Goal: Transaction & Acquisition: Purchase product/service

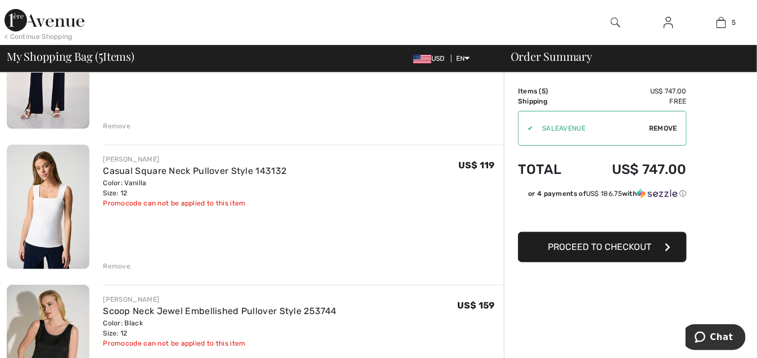
scroll to position [163, 0]
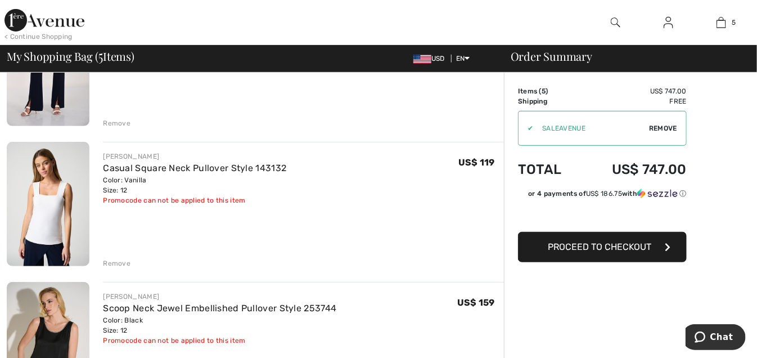
click at [116, 264] on div "Remove" at bounding box center [117, 263] width 28 height 10
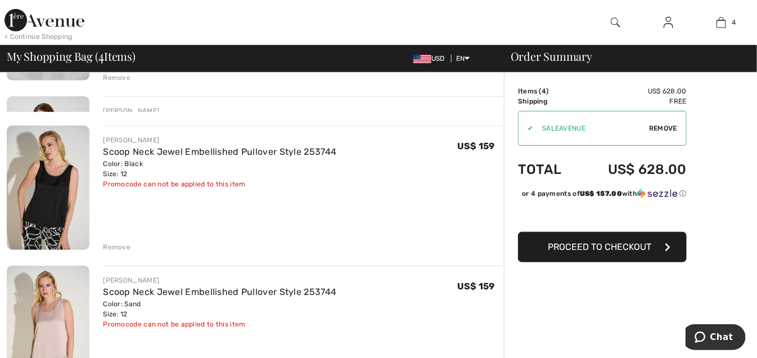
scroll to position [230, 0]
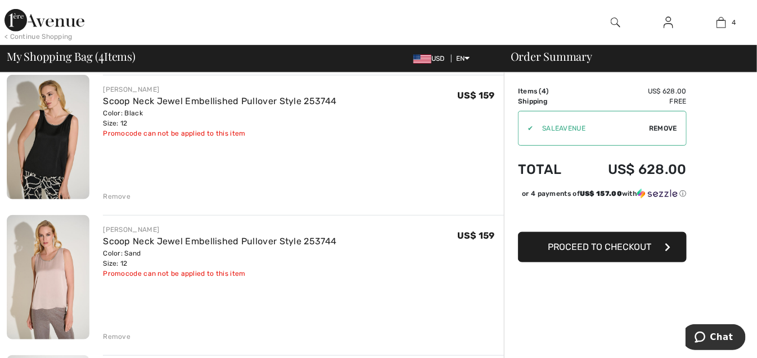
click at [112, 200] on div "Remove" at bounding box center [117, 196] width 28 height 10
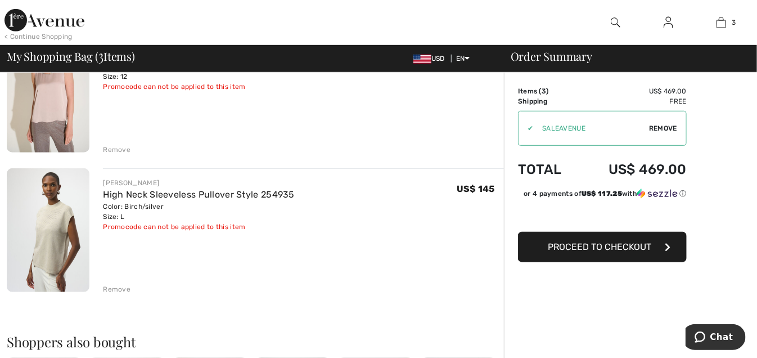
scroll to position [278, 0]
click at [117, 149] on div "Remove" at bounding box center [117, 148] width 28 height 10
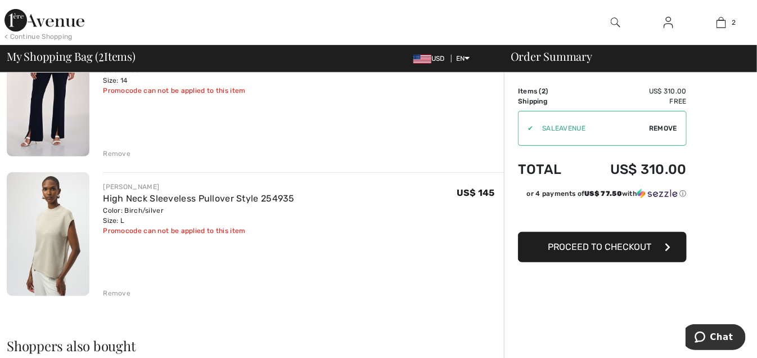
scroll to position [0, 0]
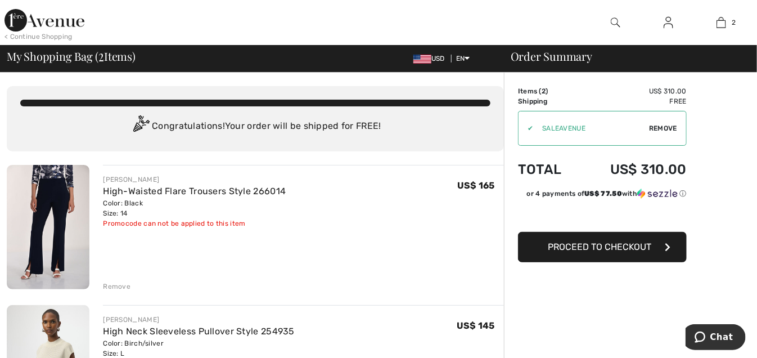
click at [48, 33] on div "< Continue Shopping" at bounding box center [39, 37] width 68 height 10
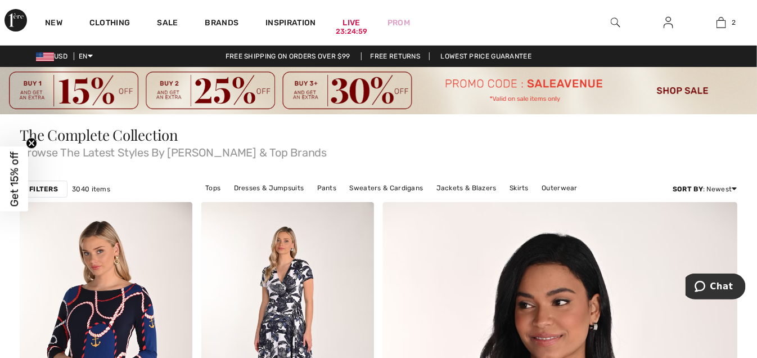
click at [694, 90] on img at bounding box center [378, 90] width 757 height 47
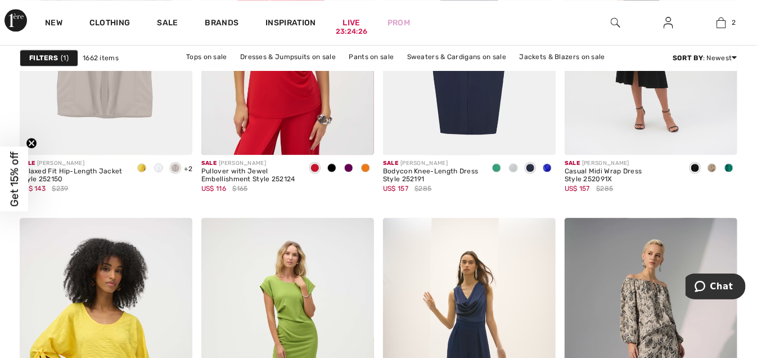
scroll to position [4635, 0]
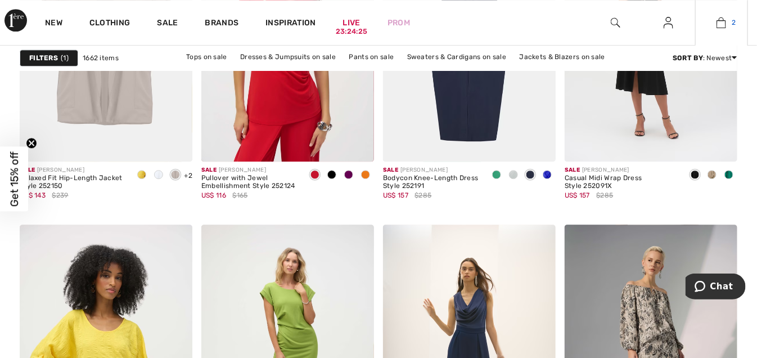
click at [721, 20] on img at bounding box center [722, 23] width 10 height 14
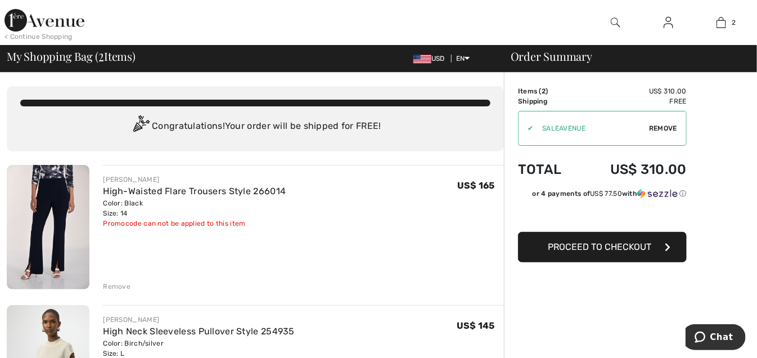
click at [46, 36] on div "< Continue Shopping" at bounding box center [39, 37] width 68 height 10
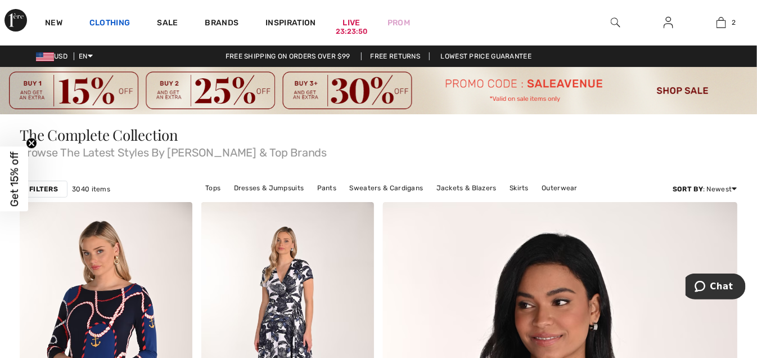
click at [107, 23] on link "Clothing" at bounding box center [109, 24] width 41 height 12
click at [113, 25] on link "Clothing" at bounding box center [109, 24] width 41 height 12
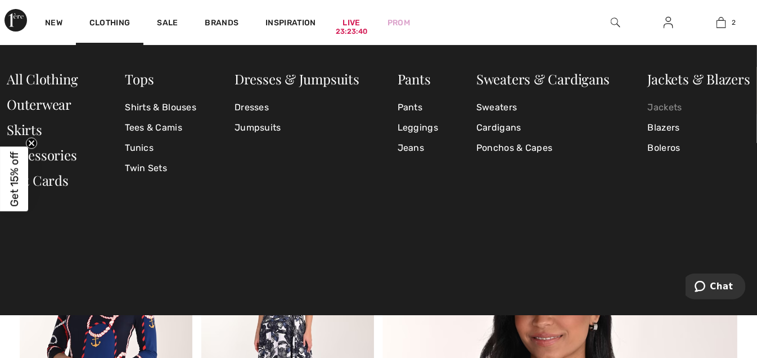
click at [669, 110] on link "Jackets" at bounding box center [699, 107] width 102 height 20
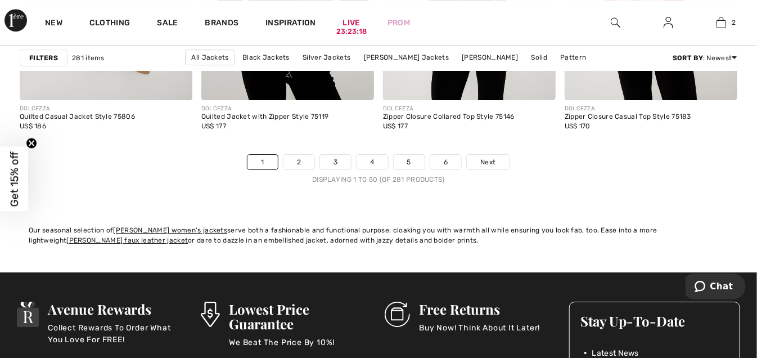
scroll to position [4810, 0]
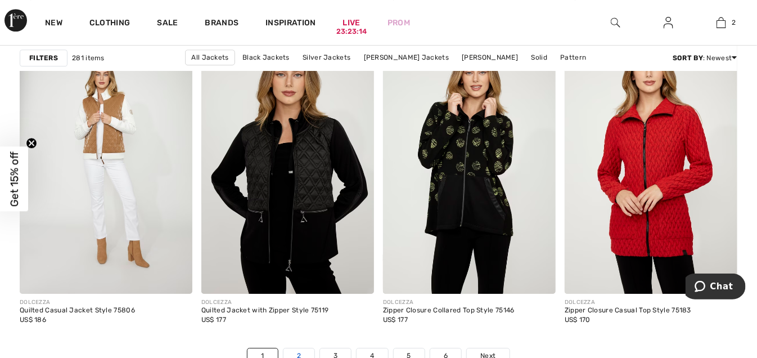
click at [301, 352] on link "2" at bounding box center [299, 355] width 31 height 15
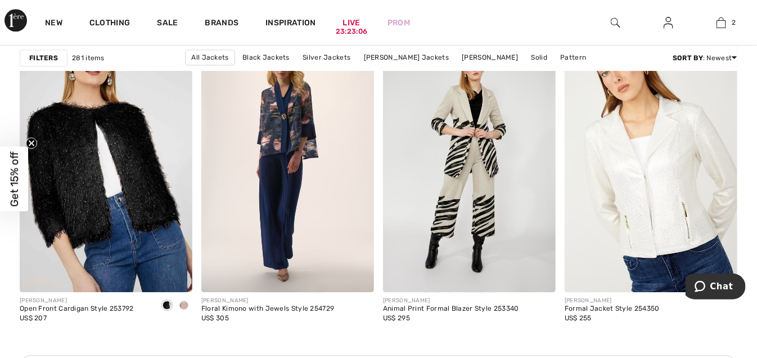
scroll to position [1161, 0]
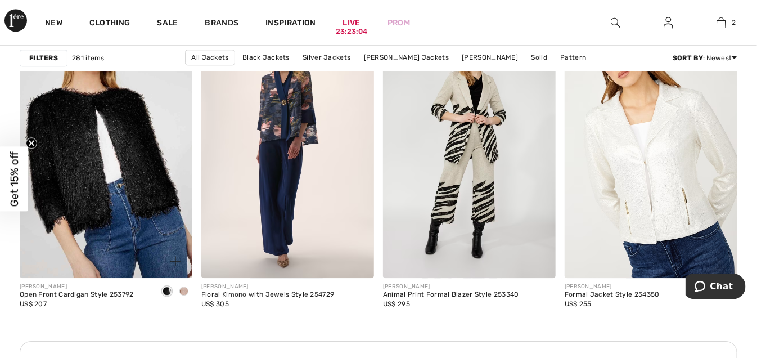
click at [91, 149] on img at bounding box center [106, 148] width 173 height 259
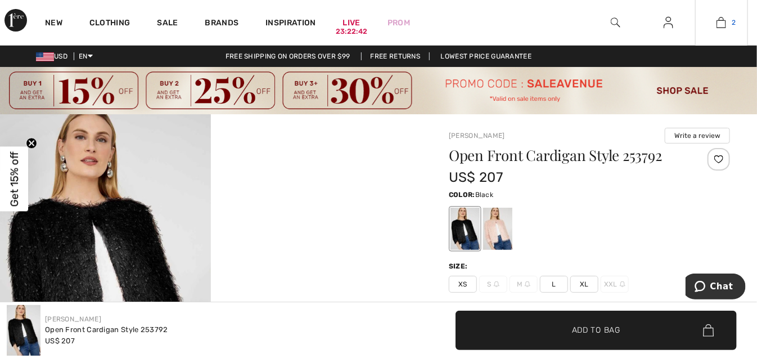
click at [725, 26] on img at bounding box center [722, 23] width 10 height 14
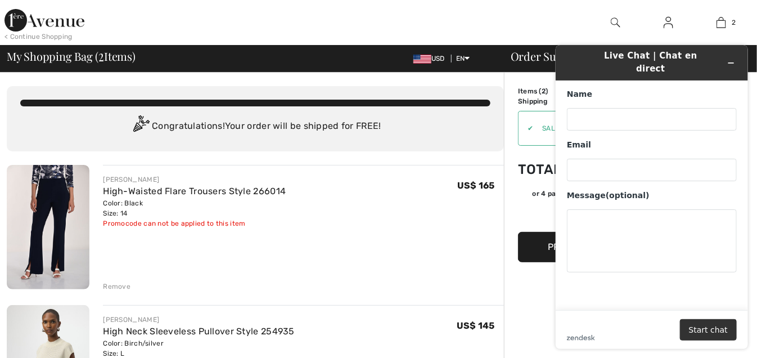
click at [43, 30] on img at bounding box center [45, 20] width 80 height 23
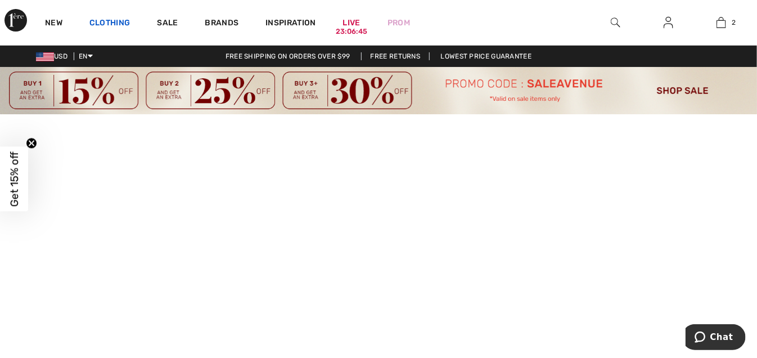
click at [123, 24] on link "Clothing" at bounding box center [109, 24] width 41 height 12
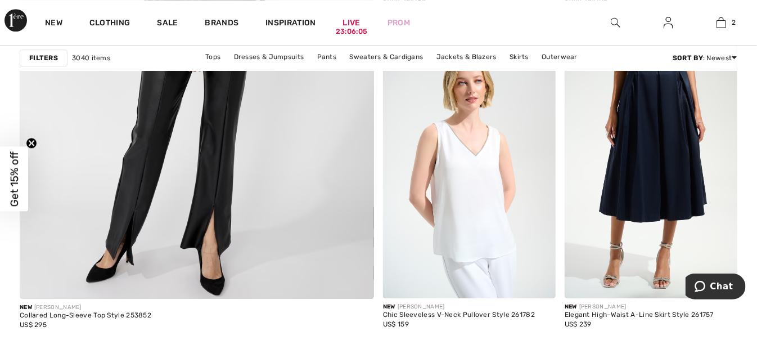
scroll to position [3062, 0]
click at [472, 229] on img at bounding box center [469, 168] width 173 height 259
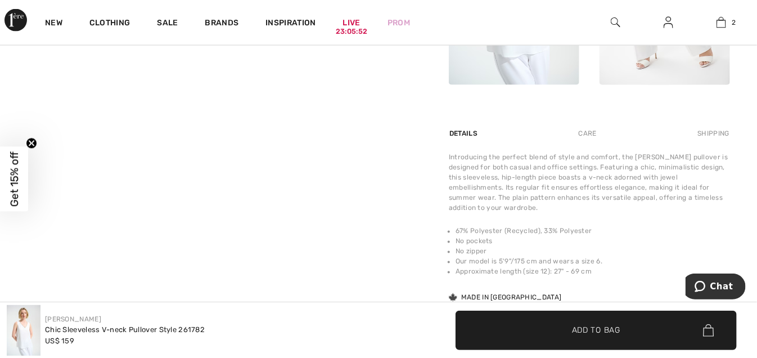
scroll to position [670, 0]
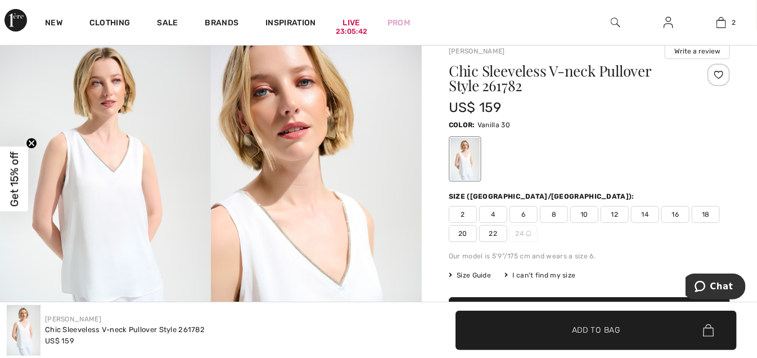
click at [122, 213] on img at bounding box center [105, 188] width 211 height 317
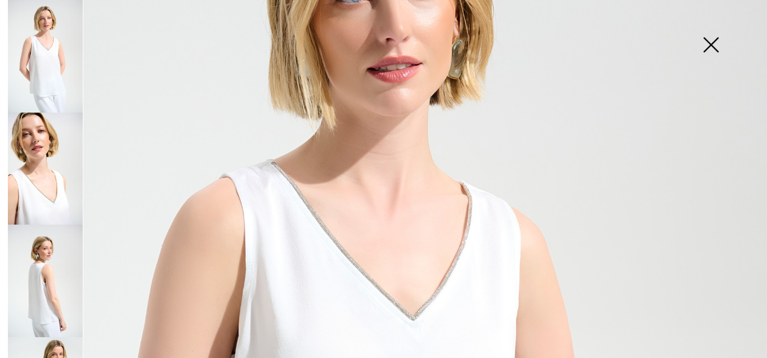
scroll to position [198, 0]
click at [713, 47] on img at bounding box center [711, 46] width 56 height 58
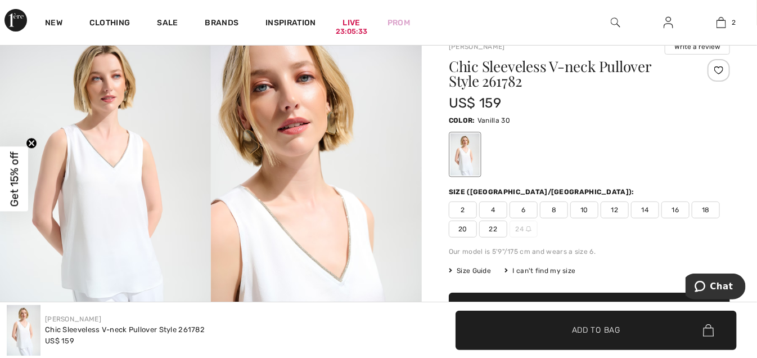
scroll to position [91, 0]
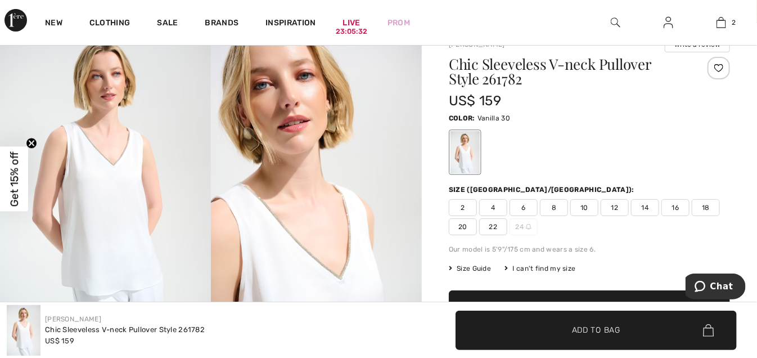
click at [579, 214] on span "10" at bounding box center [585, 207] width 28 height 17
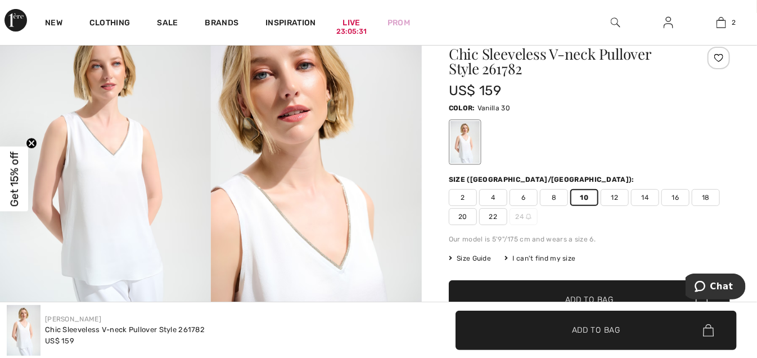
scroll to position [116, 0]
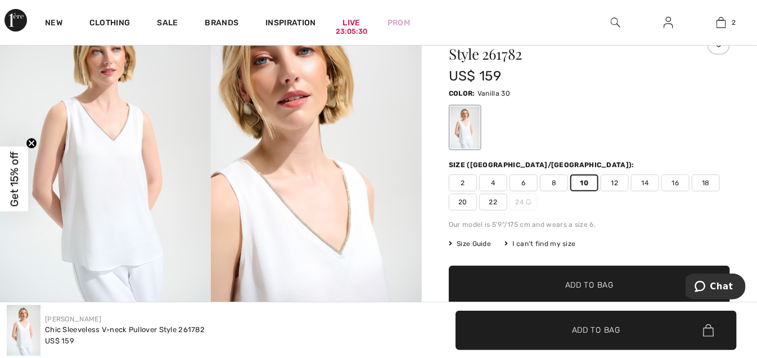
click at [475, 246] on span "Size Guide" at bounding box center [470, 244] width 42 height 10
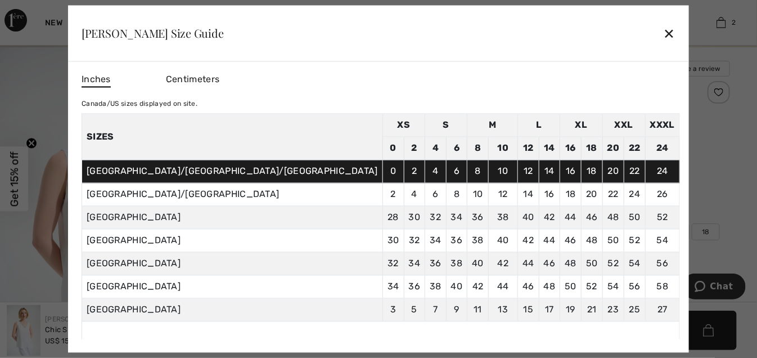
scroll to position [0, 0]
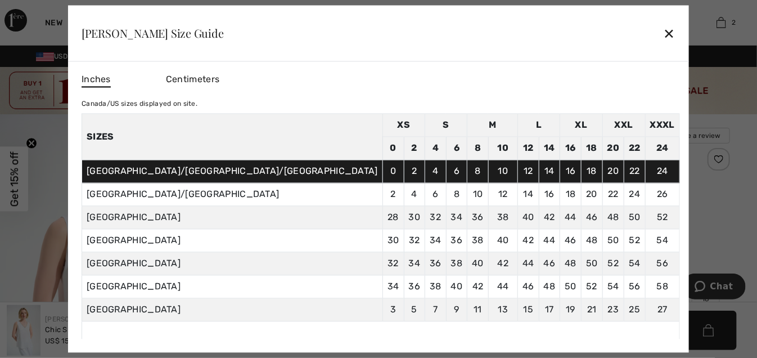
click at [664, 34] on div "✕" at bounding box center [670, 33] width 12 height 24
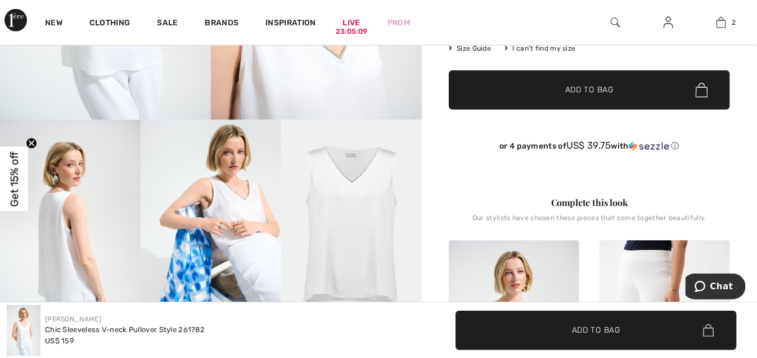
scroll to position [311, 0]
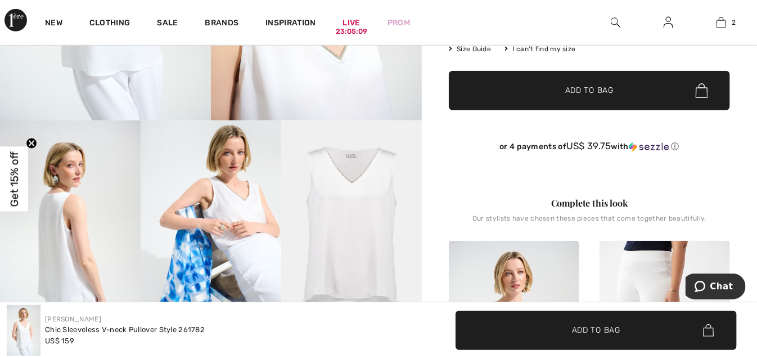
click at [607, 102] on span "✔ Added to Bag Add to Bag" at bounding box center [589, 90] width 281 height 39
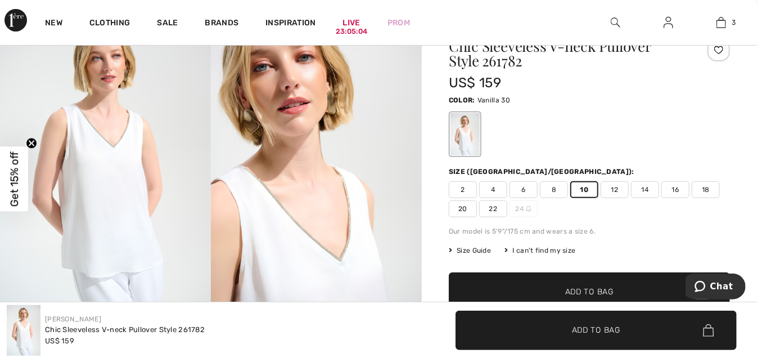
scroll to position [103, 0]
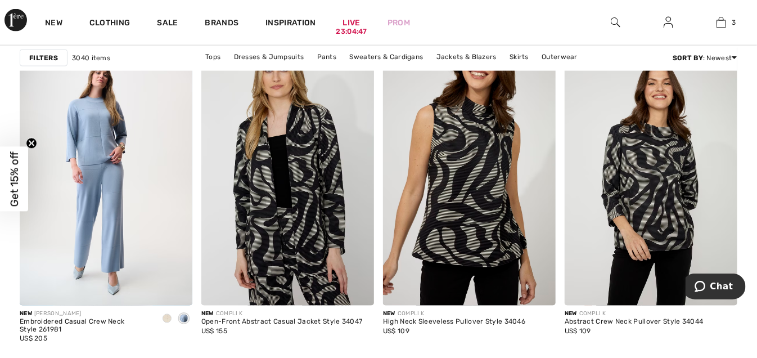
scroll to position [4145, 0]
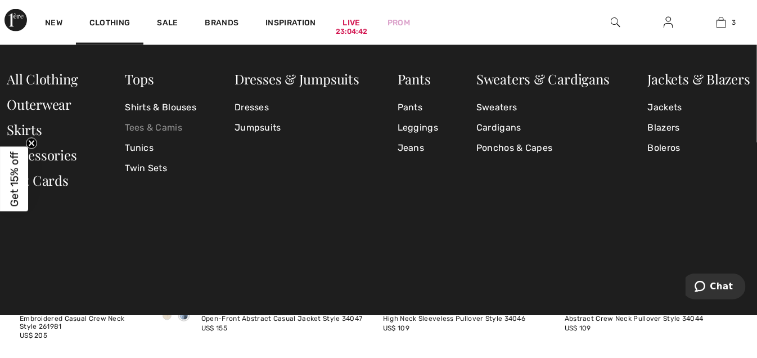
click at [146, 128] on link "Tees & Camis" at bounding box center [160, 128] width 71 height 20
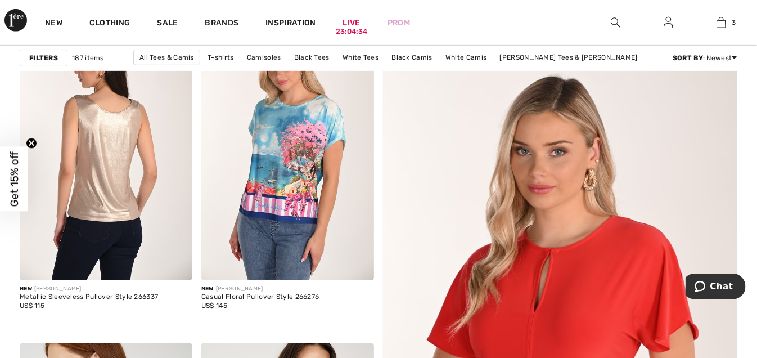
scroll to position [169, 0]
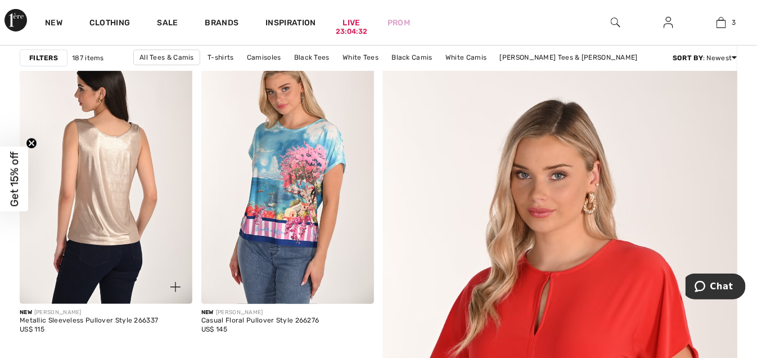
click at [90, 178] on img at bounding box center [106, 173] width 173 height 259
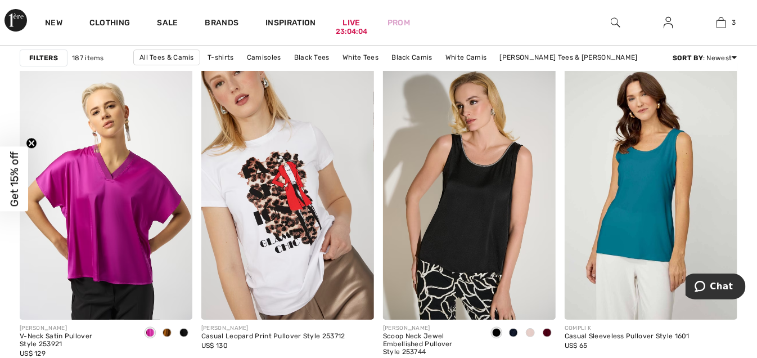
scroll to position [1640, 0]
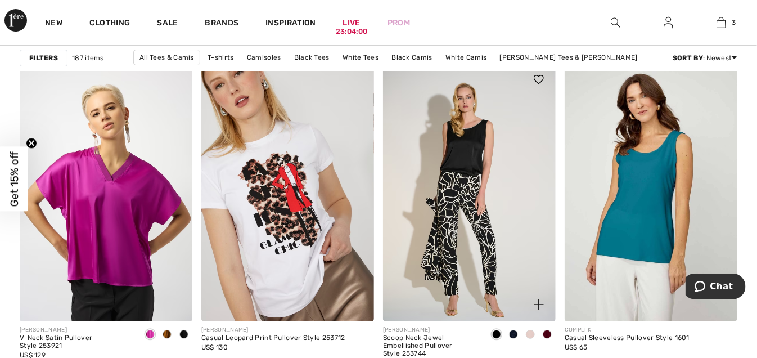
click at [473, 136] on img at bounding box center [469, 191] width 173 height 259
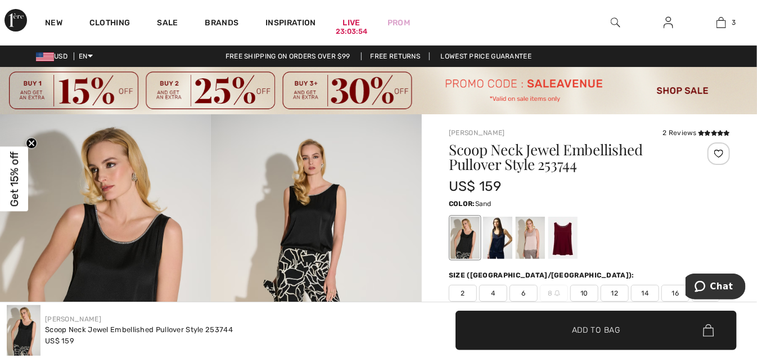
click at [526, 237] on div at bounding box center [530, 238] width 29 height 42
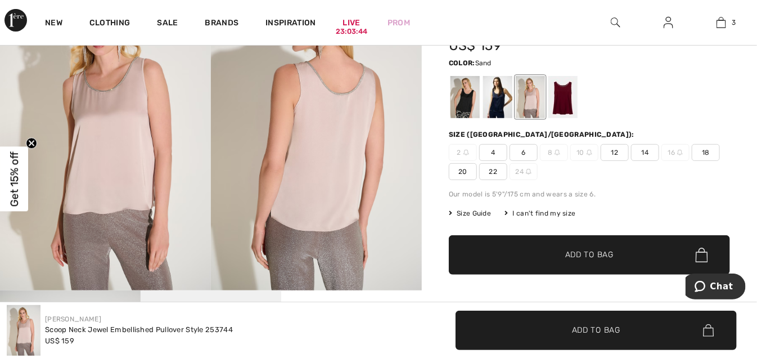
scroll to position [109, 0]
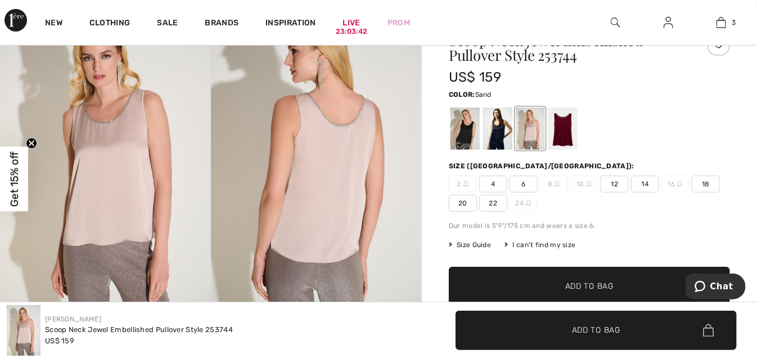
click at [331, 166] on img at bounding box center [316, 163] width 211 height 317
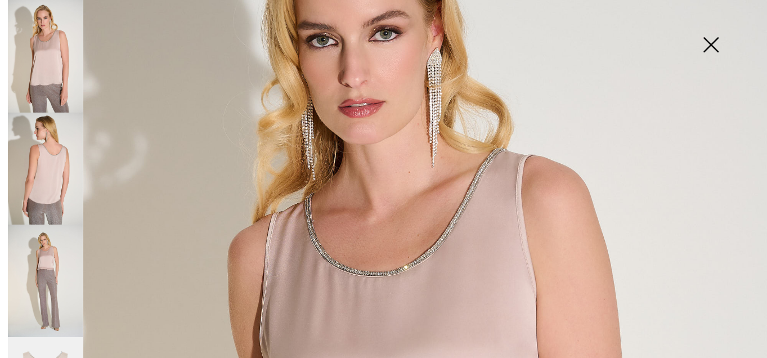
scroll to position [93, 0]
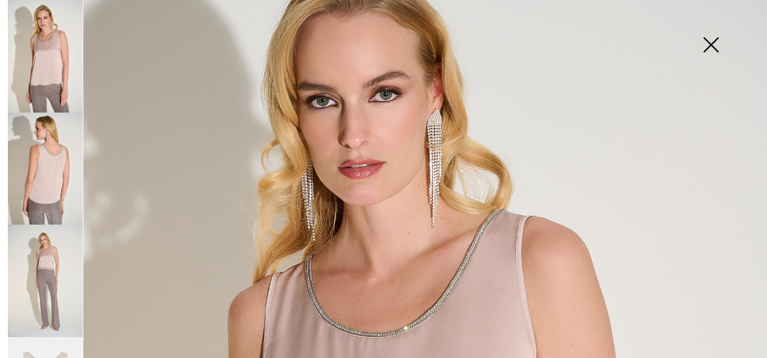
click at [707, 35] on img at bounding box center [711, 46] width 56 height 58
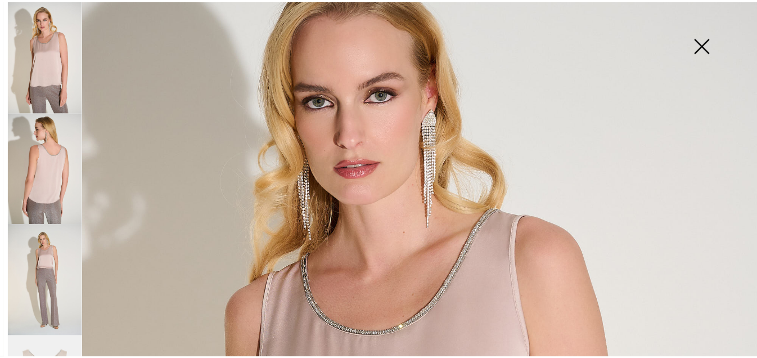
scroll to position [109, 0]
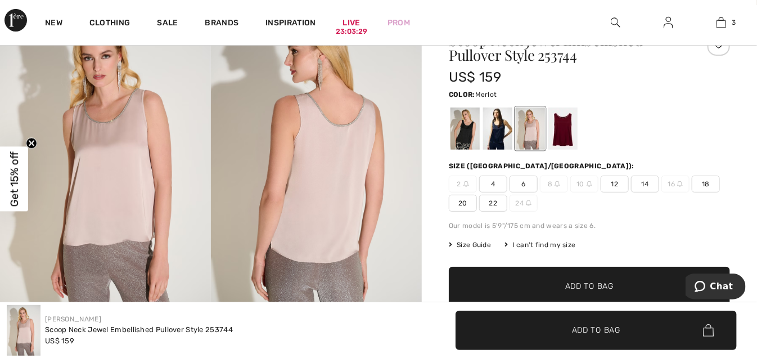
click at [566, 138] on div at bounding box center [563, 128] width 29 height 42
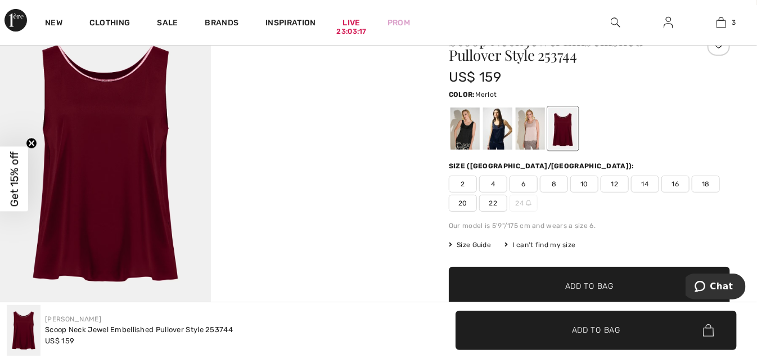
click at [535, 124] on div at bounding box center [530, 128] width 29 height 42
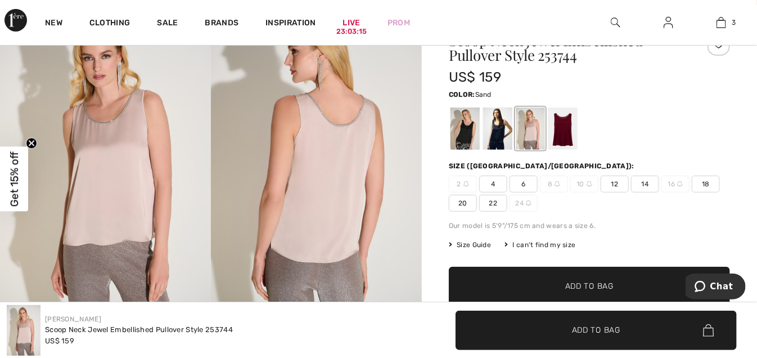
click at [488, 242] on span "Size Guide" at bounding box center [470, 245] width 42 height 10
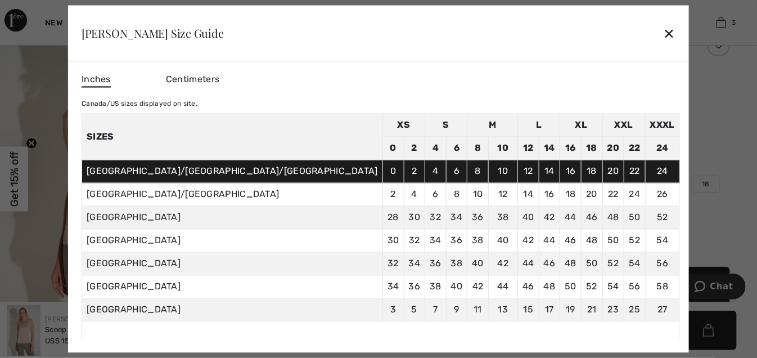
click at [664, 35] on div "✕" at bounding box center [670, 33] width 12 height 24
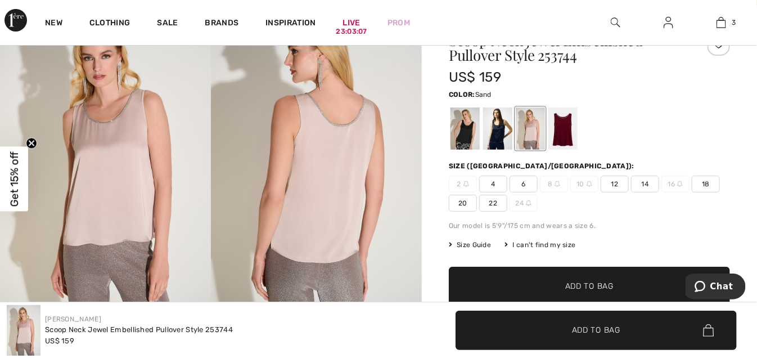
click at [612, 189] on span "12" at bounding box center [615, 184] width 28 height 17
click at [599, 286] on span "Add to Bag" at bounding box center [589, 287] width 48 height 12
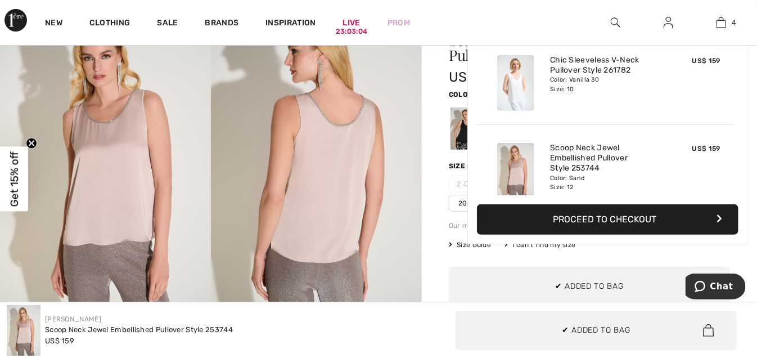
scroll to position [209, 0]
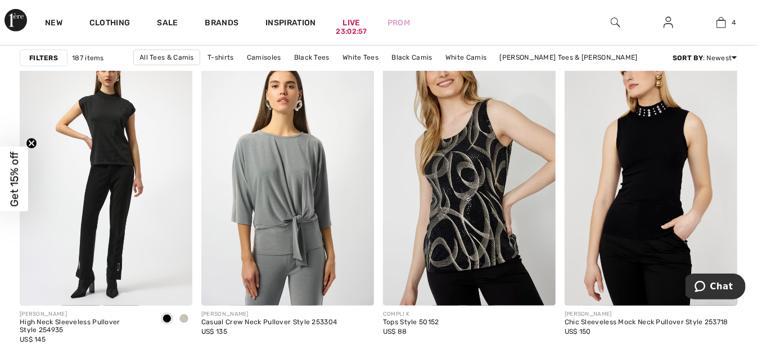
scroll to position [1970, 0]
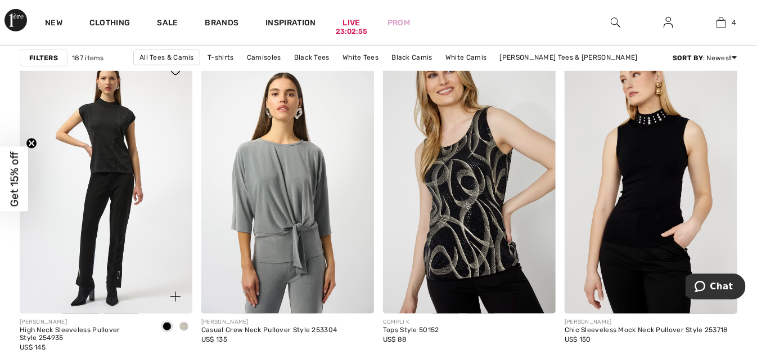
click at [106, 181] on img at bounding box center [106, 183] width 173 height 259
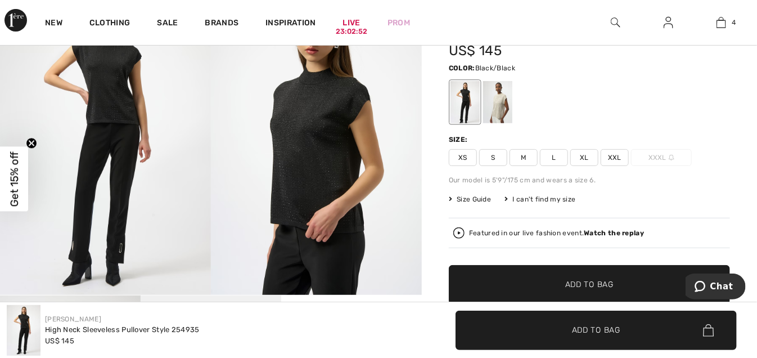
scroll to position [131, 0]
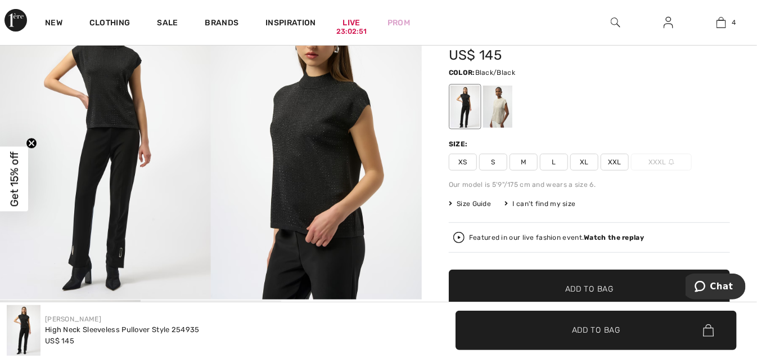
click at [498, 110] on div at bounding box center [497, 107] width 29 height 42
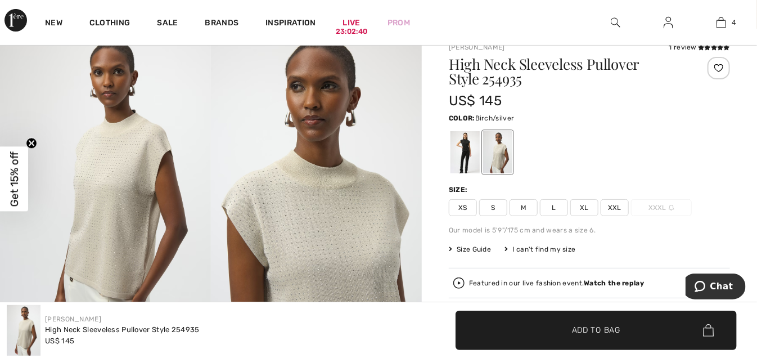
scroll to position [86, 0]
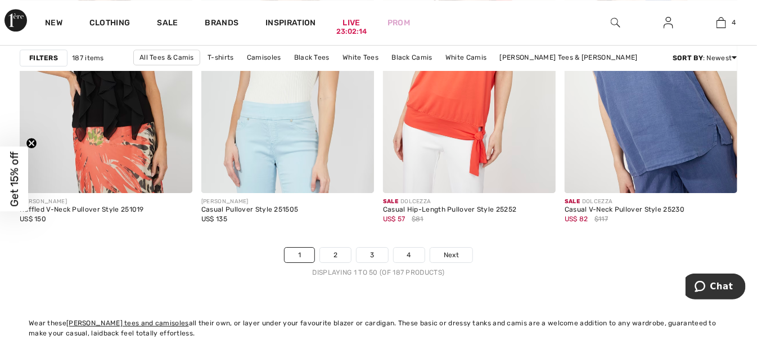
scroll to position [4911, 0]
click at [339, 254] on link "2" at bounding box center [335, 254] width 31 height 15
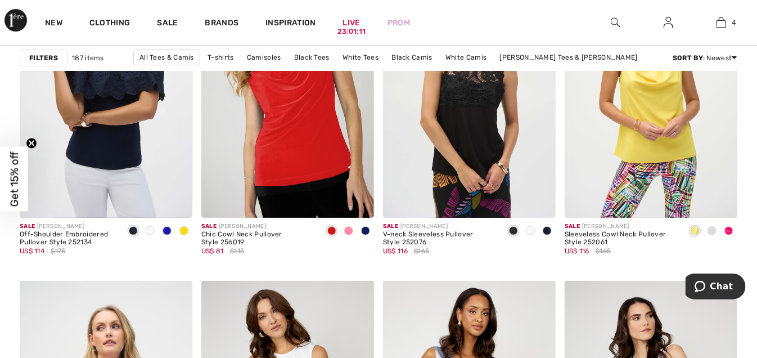
scroll to position [3438, 0]
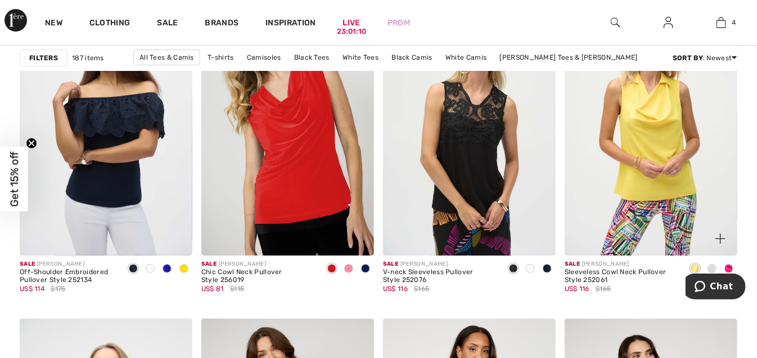
click at [663, 154] on img at bounding box center [651, 125] width 173 height 259
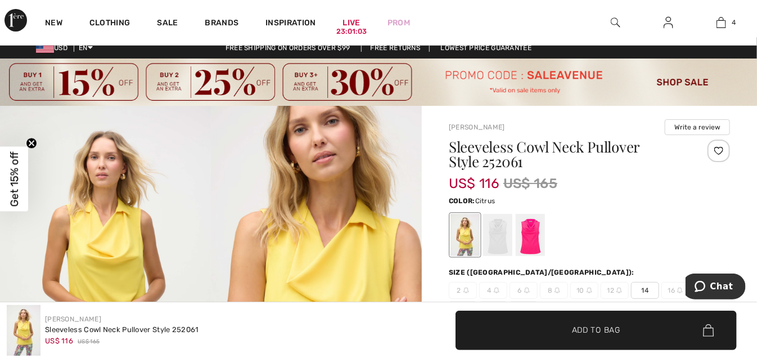
scroll to position [4, 0]
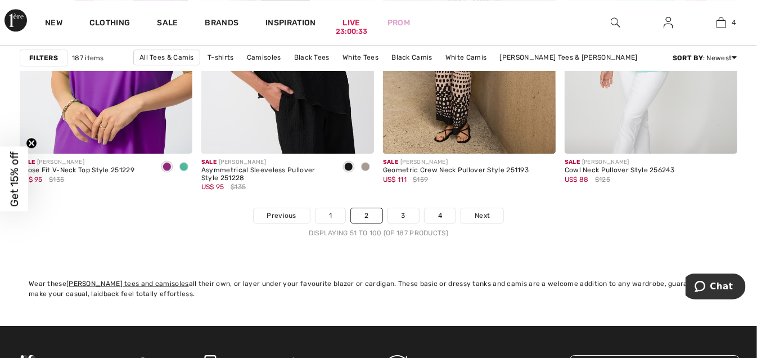
scroll to position [4953, 0]
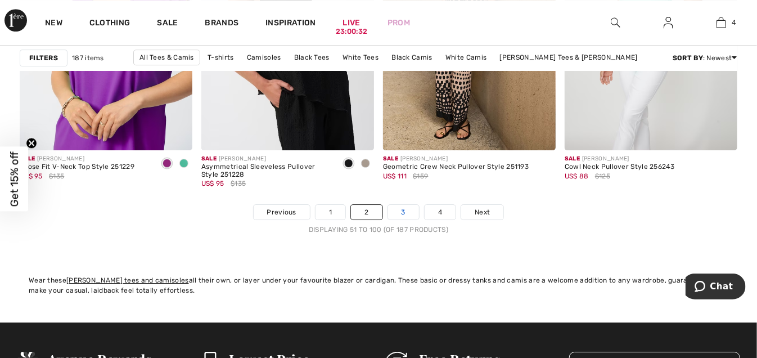
click at [403, 206] on link "3" at bounding box center [403, 212] width 31 height 15
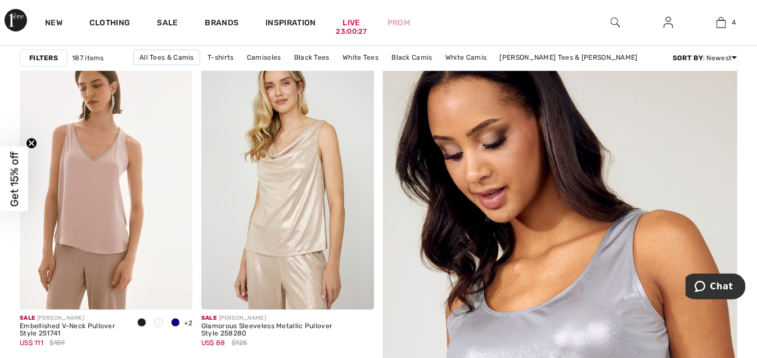
scroll to position [160, 0]
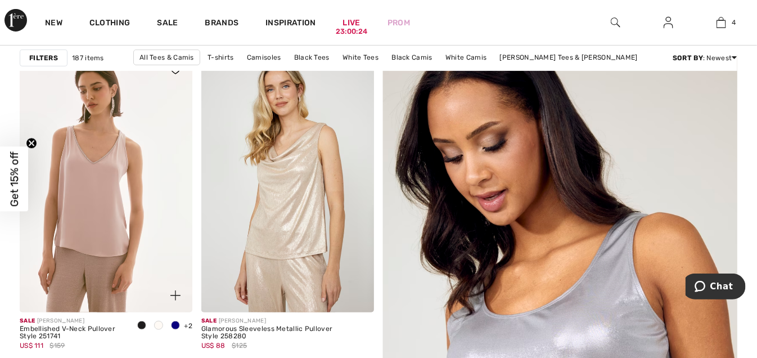
click at [106, 212] on img at bounding box center [106, 182] width 173 height 259
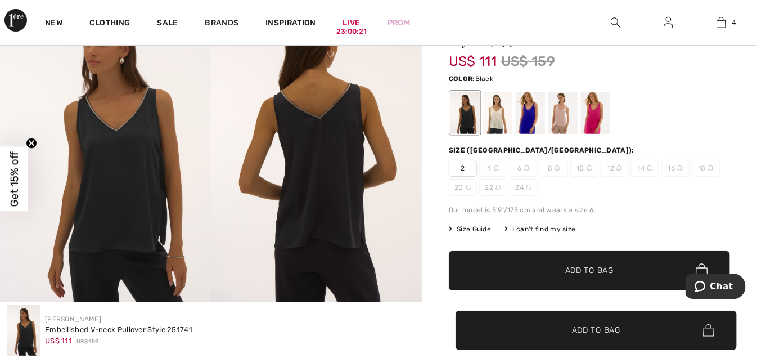
scroll to position [125, 0]
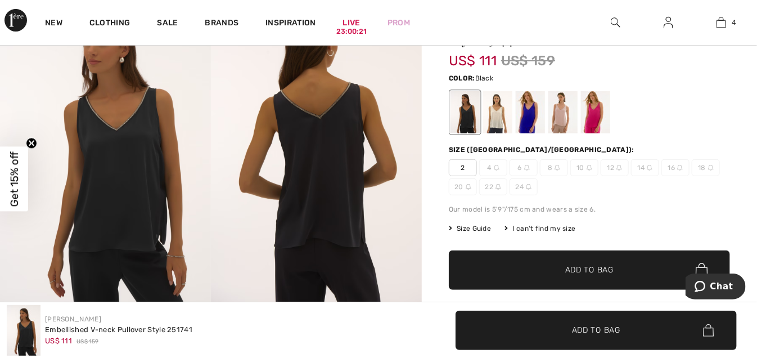
click at [499, 115] on div at bounding box center [497, 112] width 29 height 42
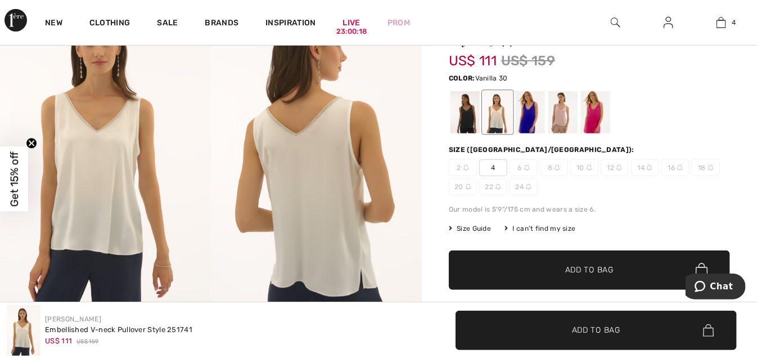
click at [559, 118] on div at bounding box center [563, 112] width 29 height 42
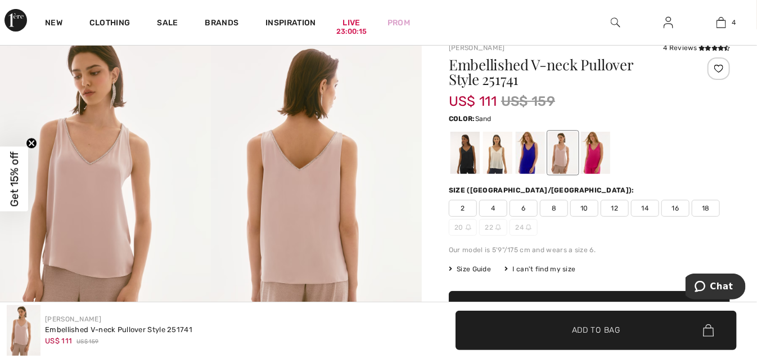
scroll to position [84, 0]
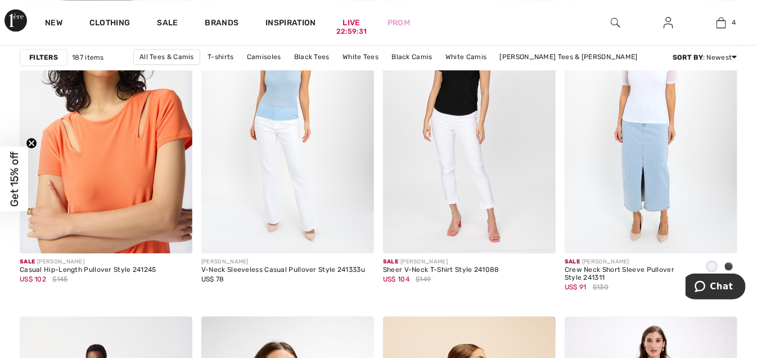
scroll to position [4527, 0]
click at [658, 122] on img at bounding box center [651, 124] width 173 height 259
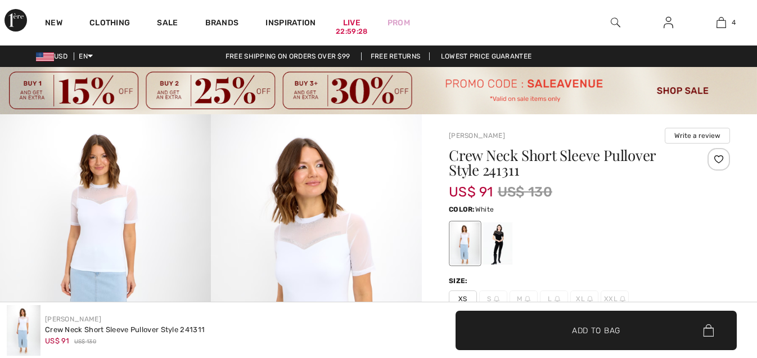
checkbox input "true"
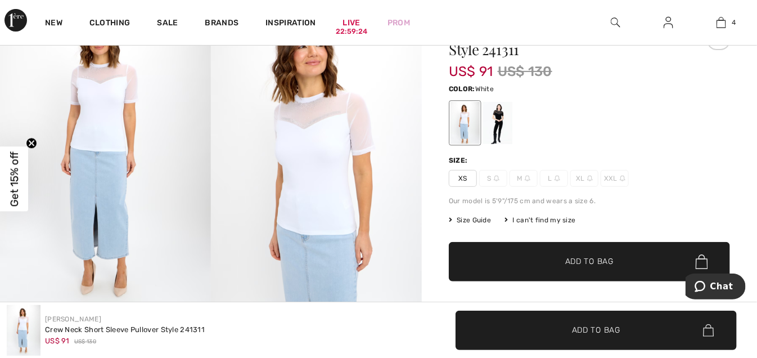
scroll to position [124, 0]
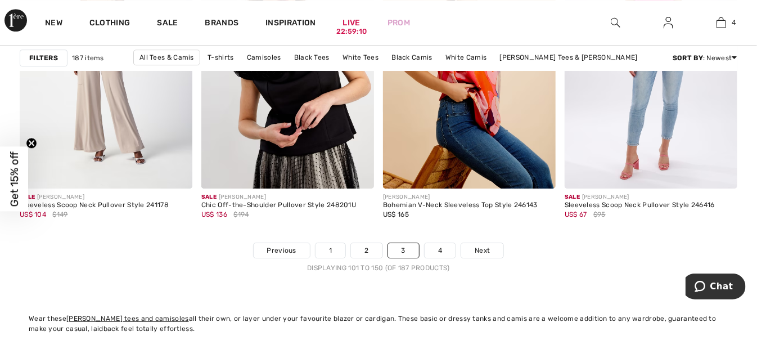
scroll to position [4916, 0]
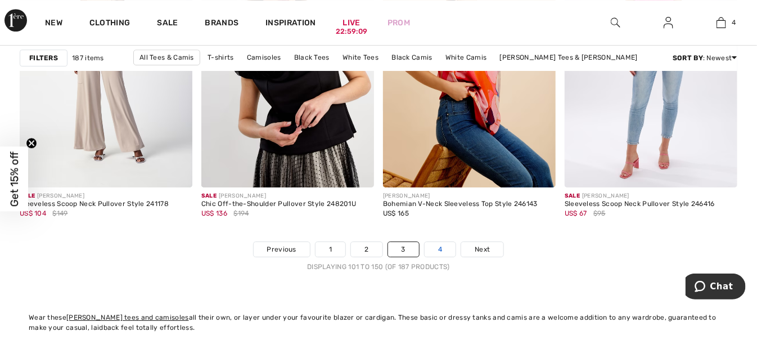
click at [437, 251] on link "4" at bounding box center [440, 249] width 31 height 15
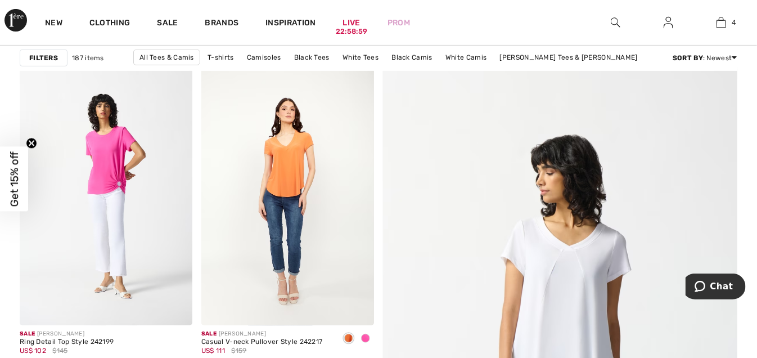
scroll to position [151, 0]
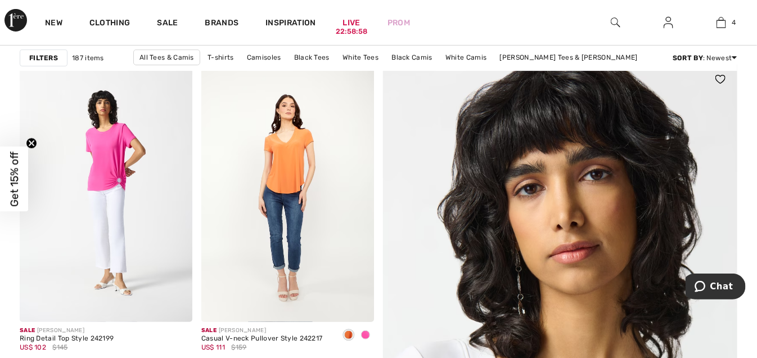
scroll to position [203, 0]
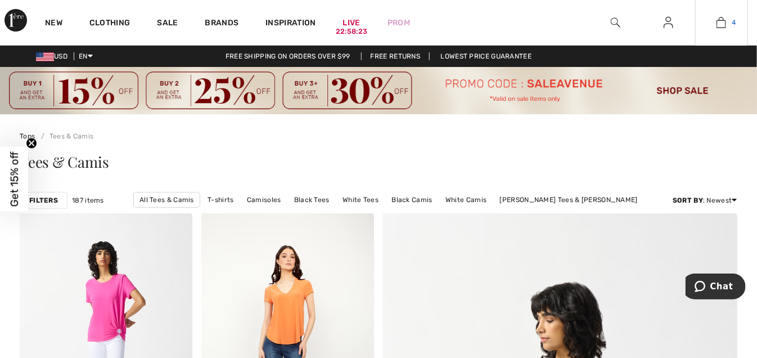
click at [724, 20] on img at bounding box center [722, 23] width 10 height 14
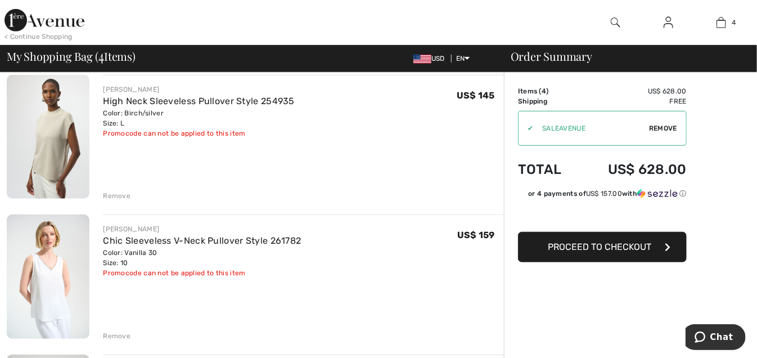
scroll to position [231, 0]
click at [116, 194] on div "Remove" at bounding box center [117, 195] width 28 height 10
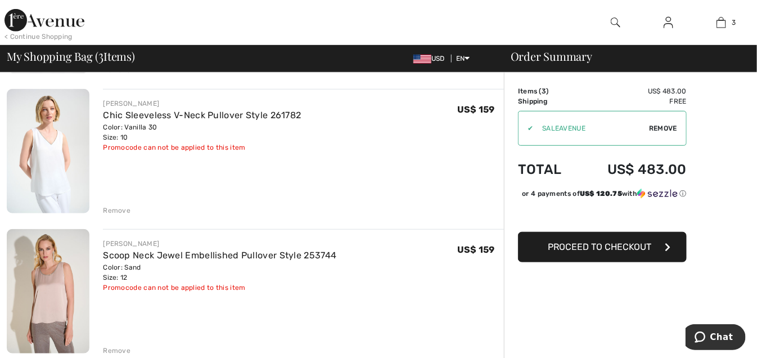
scroll to position [206, 0]
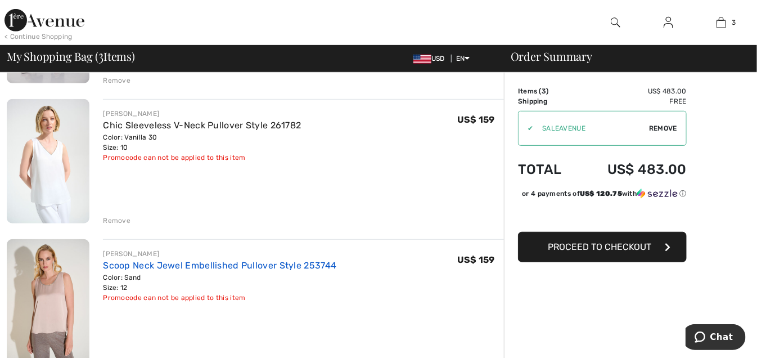
click at [220, 267] on link "Scoop Neck Jewel Embellished Pullover Style 253744" at bounding box center [220, 265] width 234 height 11
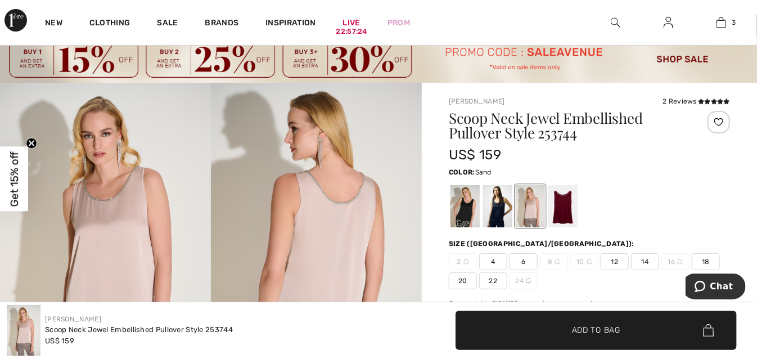
scroll to position [32, 0]
click at [564, 212] on div at bounding box center [563, 206] width 29 height 42
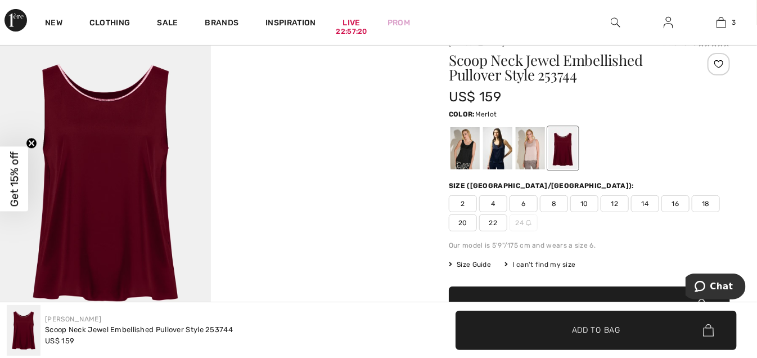
scroll to position [93, 0]
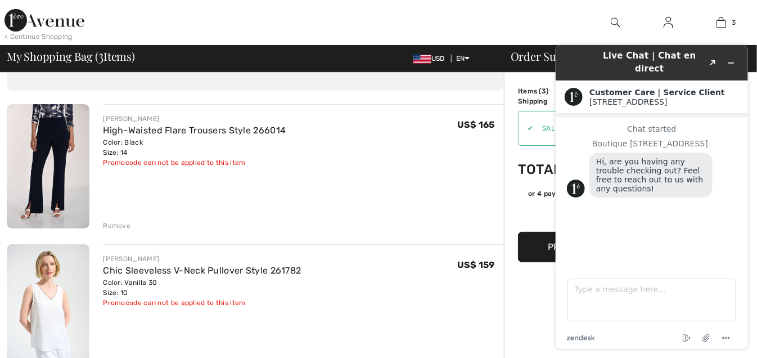
click at [413, 273] on div "[PERSON_NAME] Chic Sleeveless V-Neck Pullover Style 261782 Color: Vanilla 30 Si…" at bounding box center [303, 281] width 401 height 54
click at [415, 274] on div "[PERSON_NAME] Chic Sleeveless V-Neck Pullover Style 261782 Color: Vanilla 30 Si…" at bounding box center [303, 281] width 401 height 54
click at [426, 257] on div "[PERSON_NAME] Chic Sleeveless V-Neck Pullover Style 261782 Color: Vanilla 30 Si…" at bounding box center [303, 281] width 401 height 54
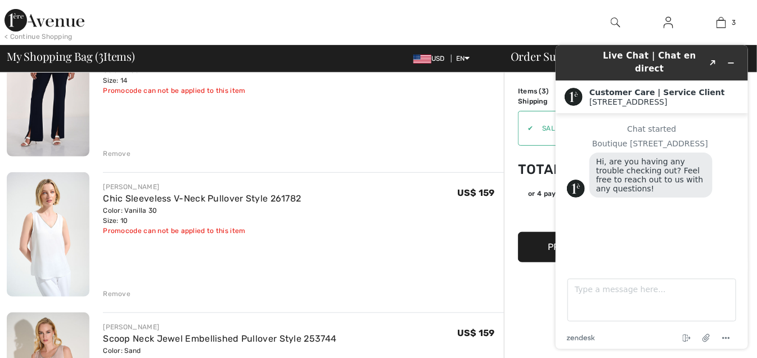
scroll to position [134, 0]
click at [712, 60] on icon "Popout" at bounding box center [713, 63] width 6 height 6
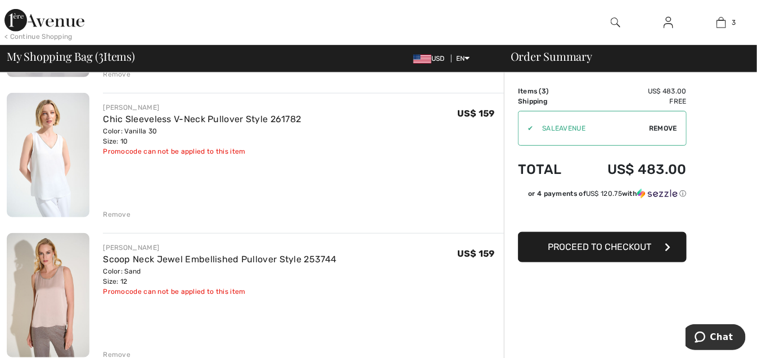
scroll to position [211, 0]
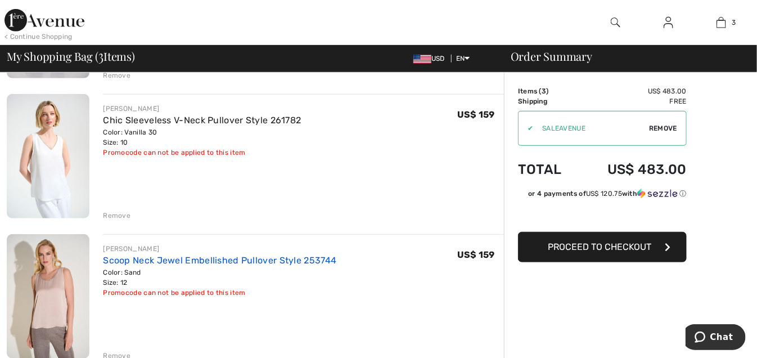
click at [225, 259] on link "Scoop Neck Jewel Embellished Pullover Style 253744" at bounding box center [220, 260] width 234 height 11
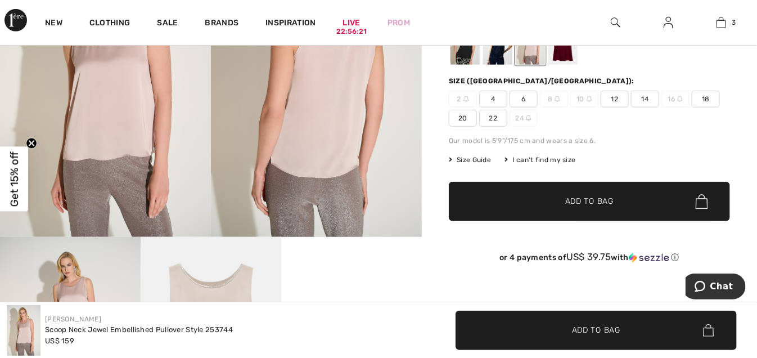
scroll to position [195, 0]
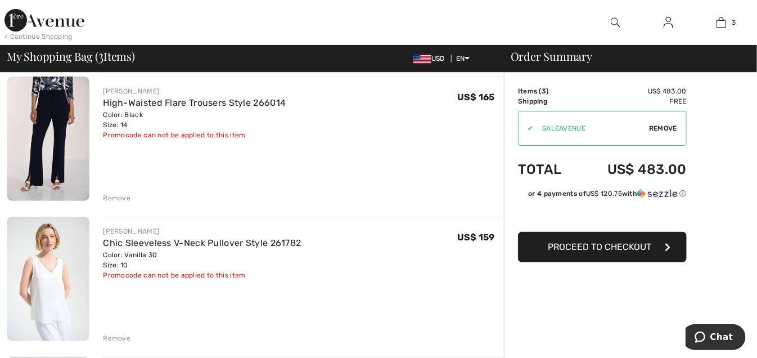
scroll to position [88, 0]
click at [118, 200] on div "Remove" at bounding box center [117, 198] width 28 height 10
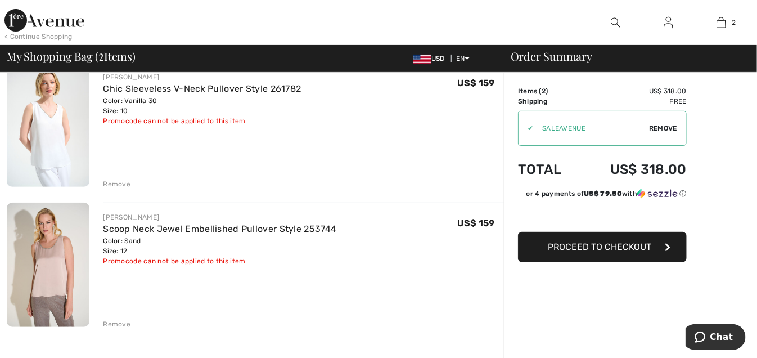
scroll to position [98, 0]
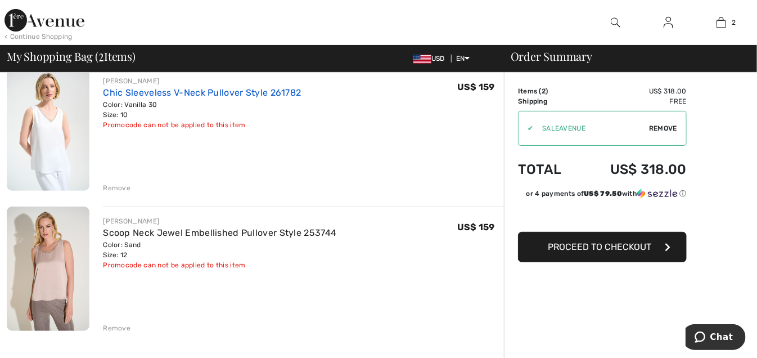
click at [203, 97] on link "Chic Sleeveless V-Neck Pullover Style 261782" at bounding box center [202, 92] width 198 height 11
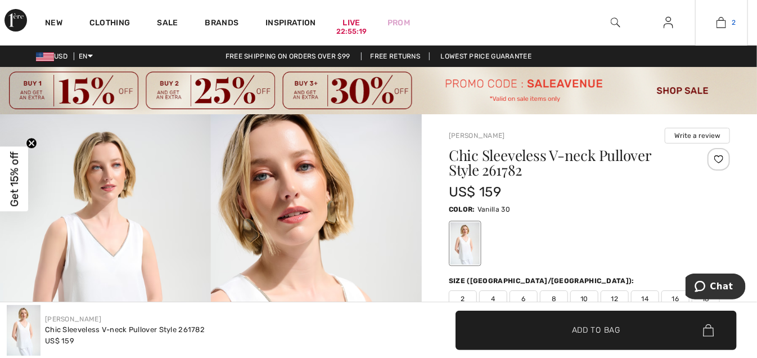
click at [720, 23] on img at bounding box center [722, 23] width 10 height 14
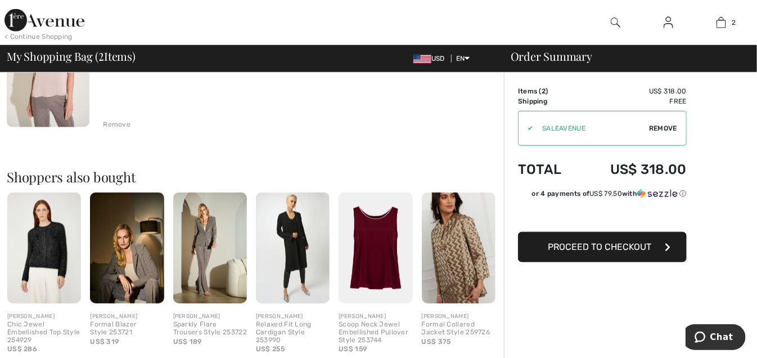
scroll to position [301, 0]
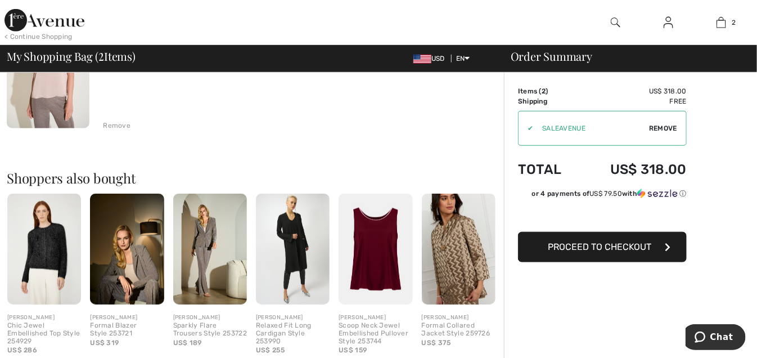
click at [44, 246] on img at bounding box center [44, 249] width 74 height 111
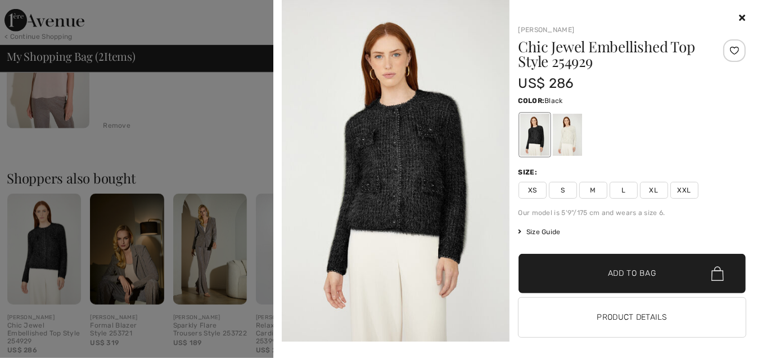
click at [740, 21] on icon at bounding box center [743, 17] width 6 height 9
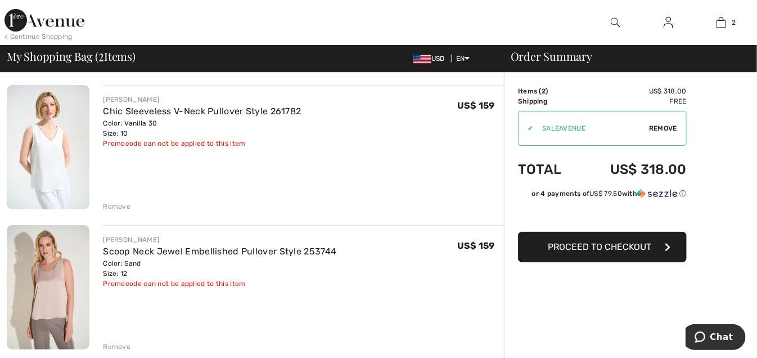
scroll to position [81, 0]
click at [119, 343] on div "Remove" at bounding box center [117, 345] width 28 height 10
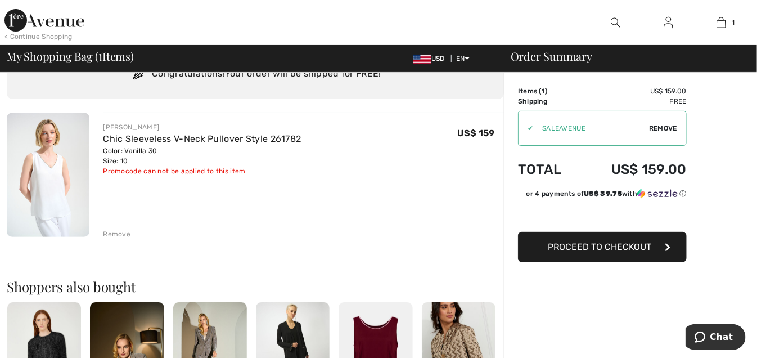
scroll to position [0, 0]
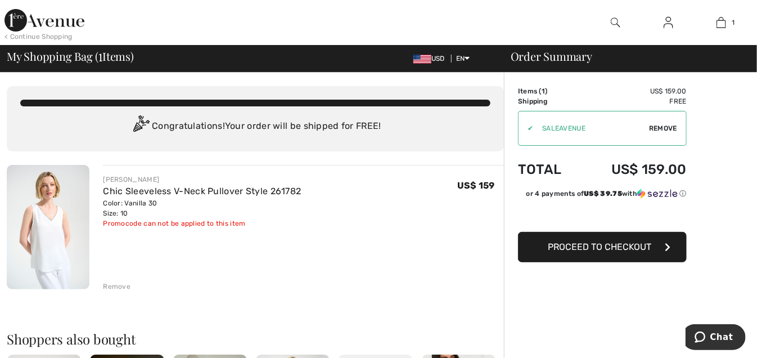
click at [627, 252] on button "Proceed to Checkout" at bounding box center [602, 247] width 169 height 30
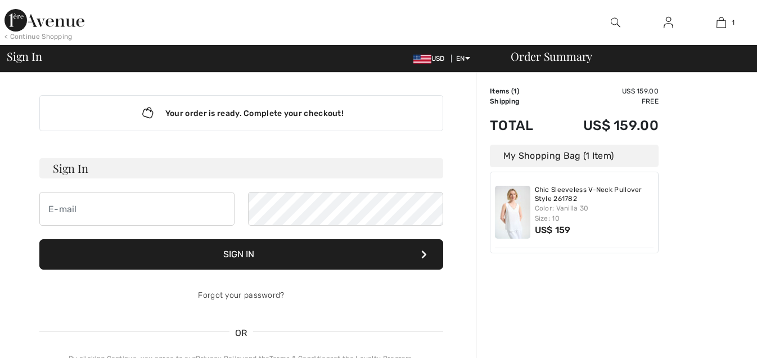
checkbox input "true"
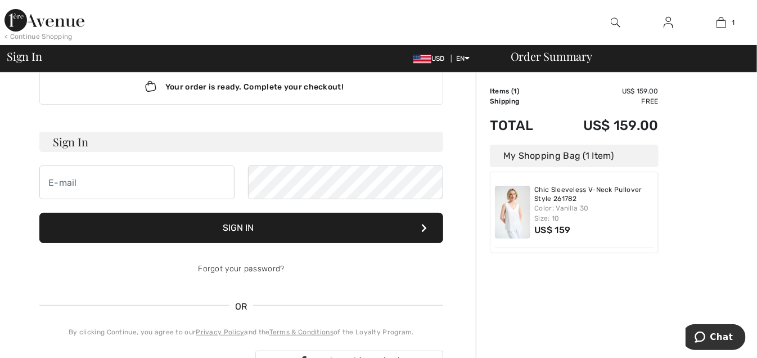
scroll to position [25, 0]
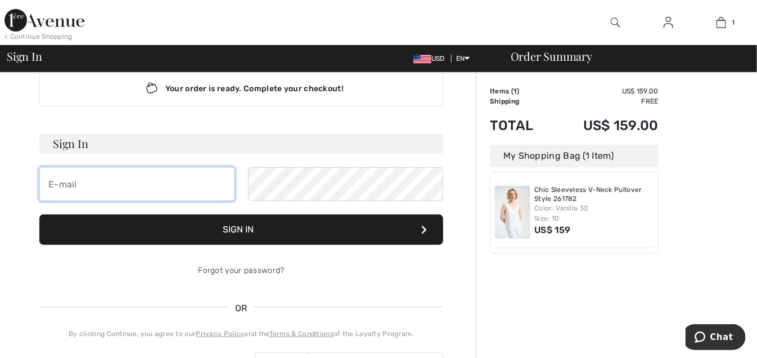
click at [161, 182] on input "email" at bounding box center [136, 184] width 195 height 34
type input "[EMAIL_ADDRESS][DOMAIN_NAME]"
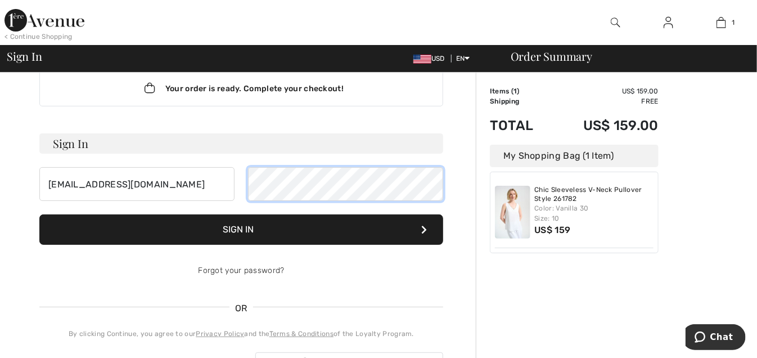
click at [39, 214] on button "Sign In" at bounding box center [241, 229] width 404 height 30
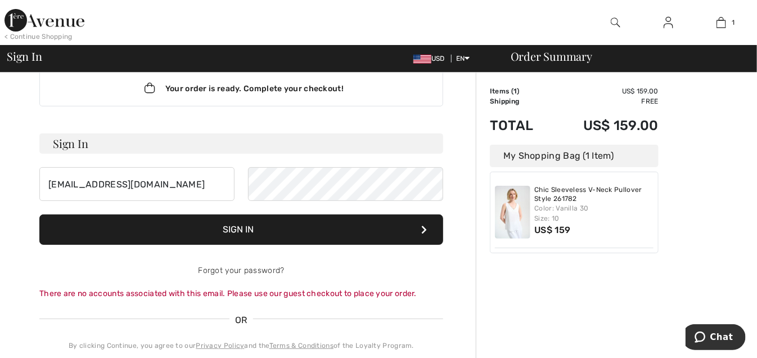
click at [271, 236] on button "Sign In" at bounding box center [241, 229] width 404 height 30
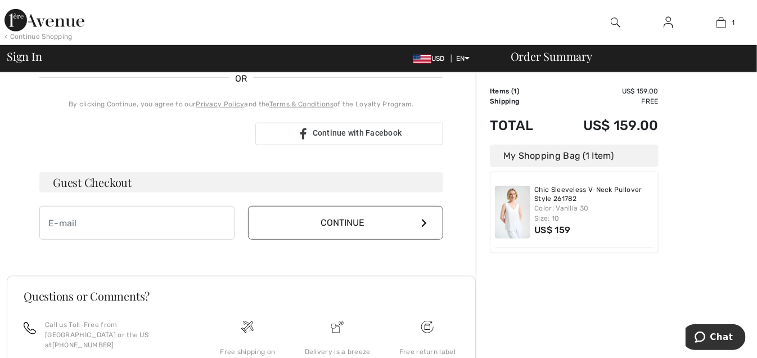
scroll to position [270, 0]
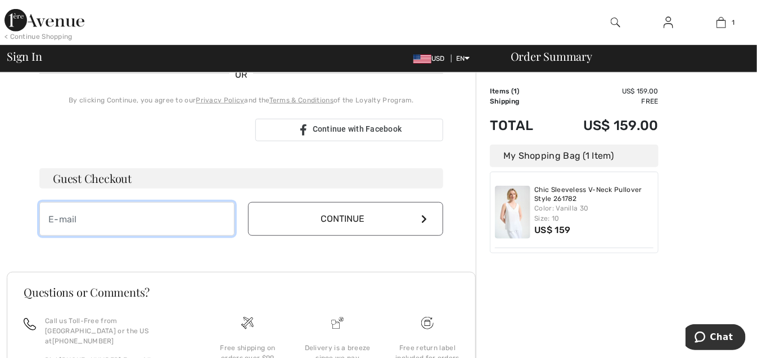
click at [169, 221] on input "email" at bounding box center [136, 219] width 195 height 34
type input "[EMAIL_ADDRESS][DOMAIN_NAME]"
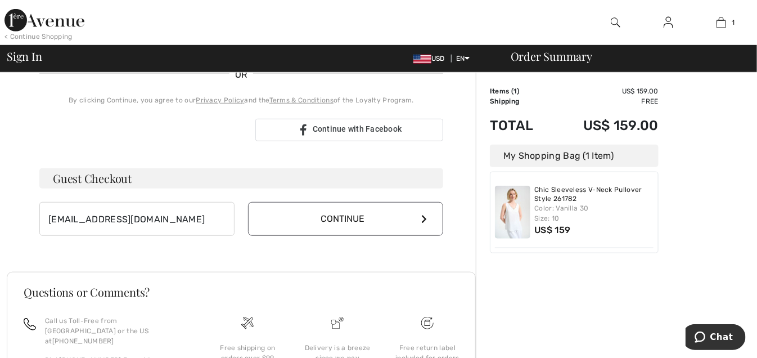
click at [424, 222] on button "Continue" at bounding box center [345, 219] width 195 height 34
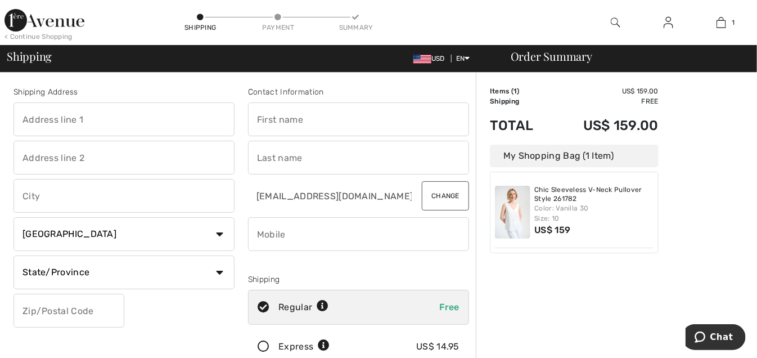
click at [100, 123] on input "text" at bounding box center [124, 119] width 221 height 34
type input "[STREET_ADDRESS][PERSON_NAME]"
type input "Carnegie"
select select "US"
type input "15106"
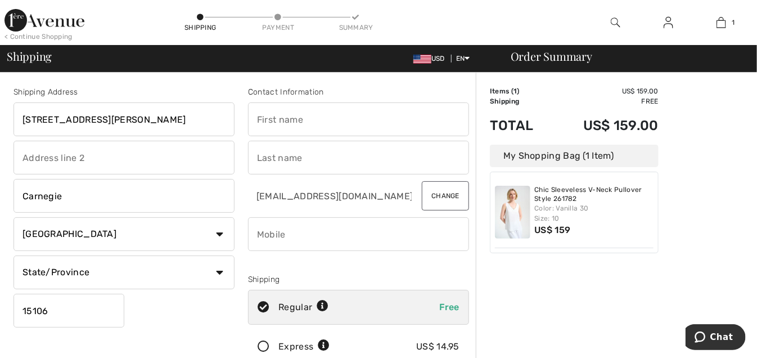
type input "Debra"
type input "Flinner"
type input "4125224212"
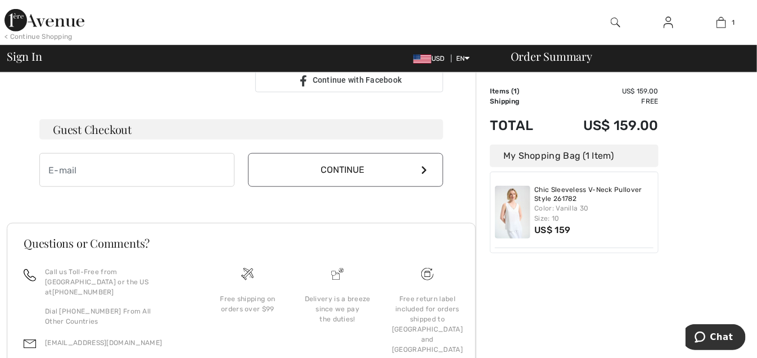
scroll to position [309, 0]
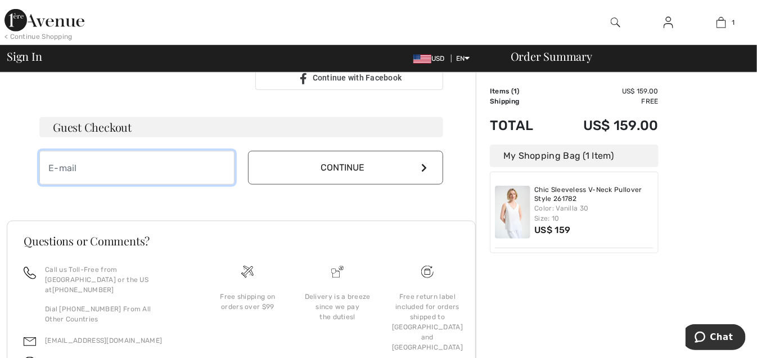
click at [124, 169] on input "email" at bounding box center [136, 168] width 195 height 34
type input "[EMAIL_ADDRESS][DOMAIN_NAME]"
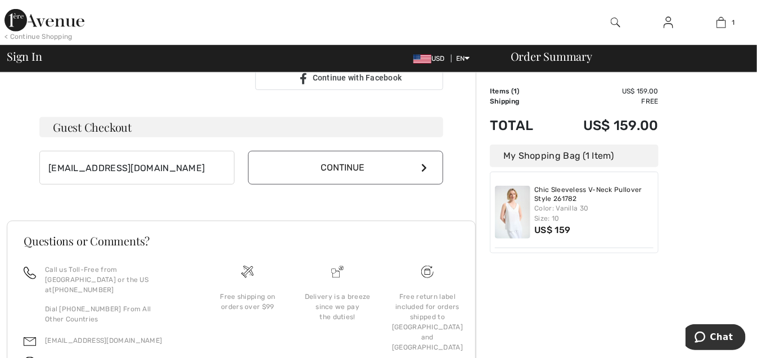
click at [367, 172] on button "Continue" at bounding box center [345, 168] width 195 height 34
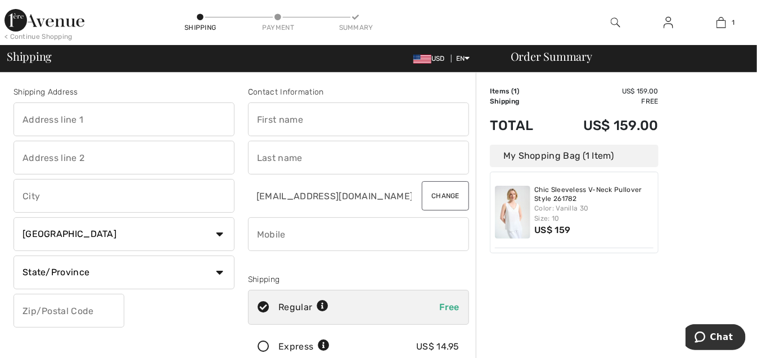
click at [143, 121] on input "text" at bounding box center [124, 119] width 221 height 34
type input "[STREET_ADDRESS][PERSON_NAME]"
type input "Carnegie"
type input "15106"
type input "[PERSON_NAME]"
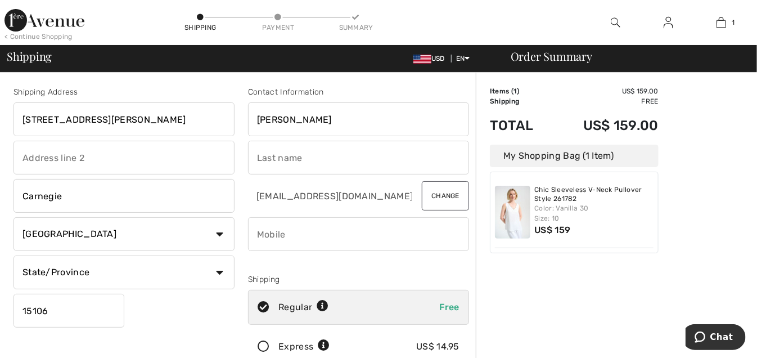
type input "[PERSON_NAME]"
type input "4125224212"
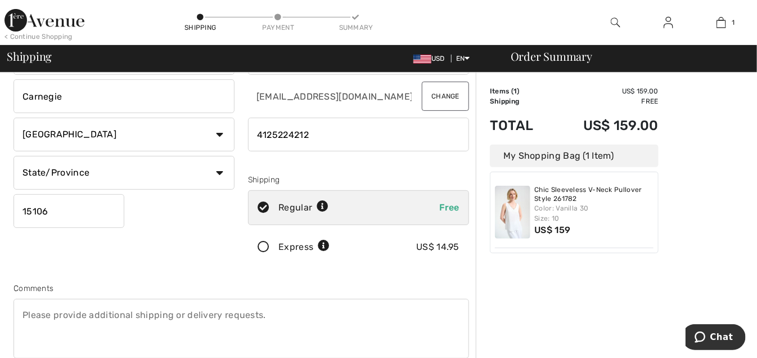
scroll to position [78, 0]
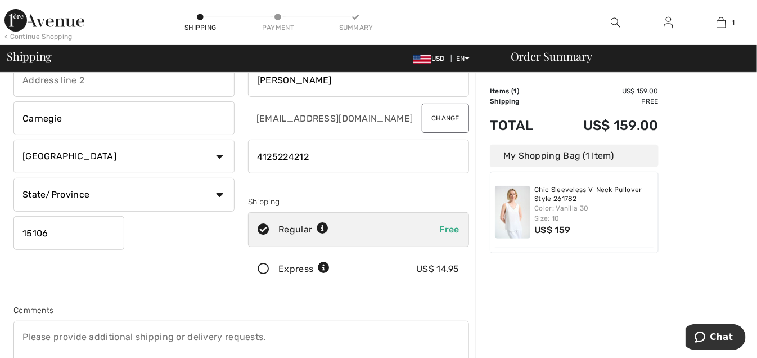
click at [211, 192] on select "State/Province [US_STATE] [US_STATE] [US_STATE] [US_STATE] [US_STATE] [US_STATE…" at bounding box center [124, 195] width 221 height 34
select select "PA"
click at [14, 178] on select "State/Province [US_STATE] [US_STATE] [US_STATE] [US_STATE] [US_STATE] [US_STATE…" at bounding box center [124, 195] width 221 height 34
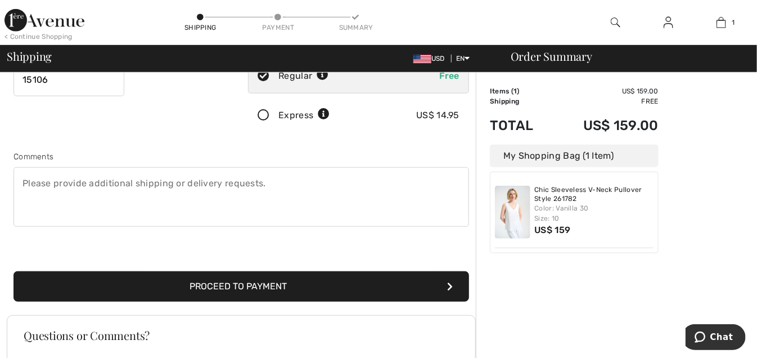
scroll to position [232, 0]
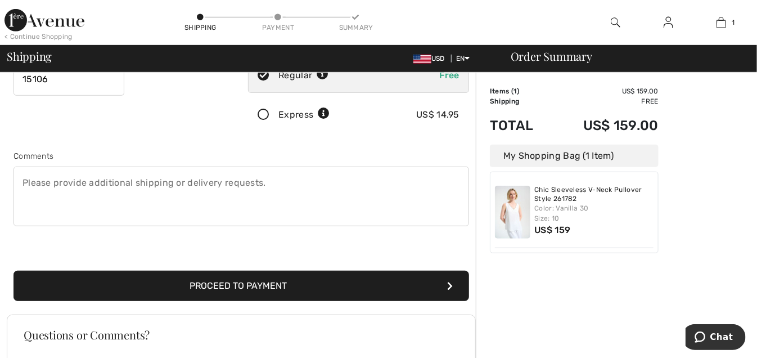
click at [407, 291] on button "Proceed to Payment" at bounding box center [242, 286] width 456 height 30
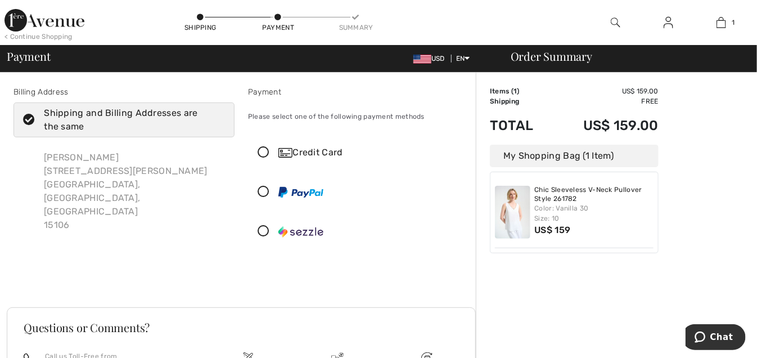
click at [262, 155] on icon at bounding box center [264, 153] width 30 height 12
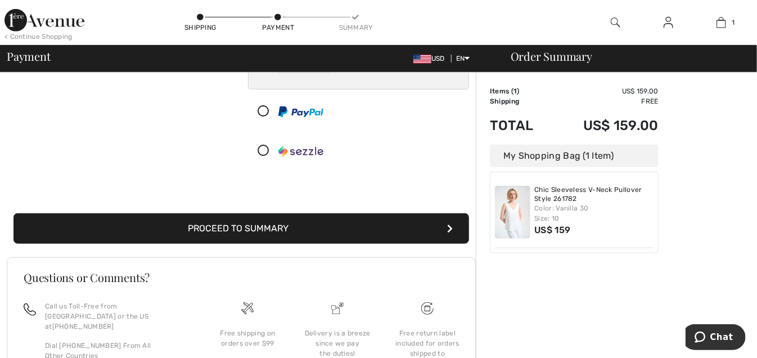
scroll to position [208, 0]
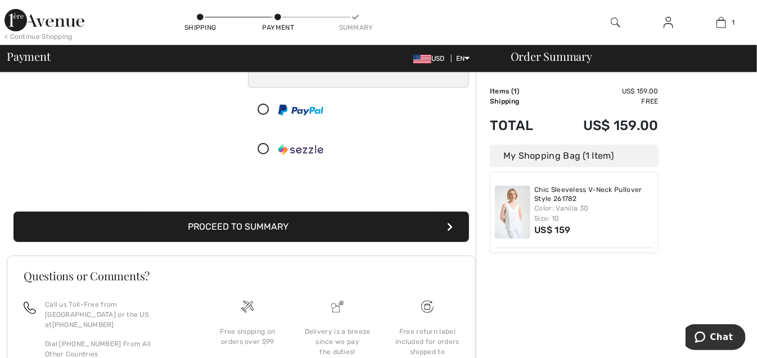
click at [331, 232] on button "Proceed to Summary" at bounding box center [242, 227] width 456 height 30
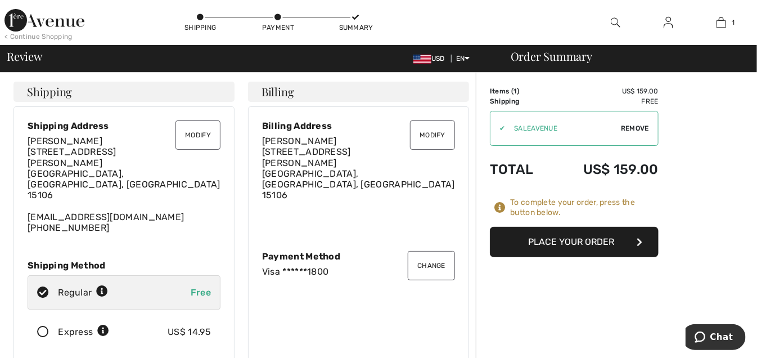
click at [592, 245] on button "Place Your Order" at bounding box center [574, 242] width 169 height 30
